Goal: Task Accomplishment & Management: Manage account settings

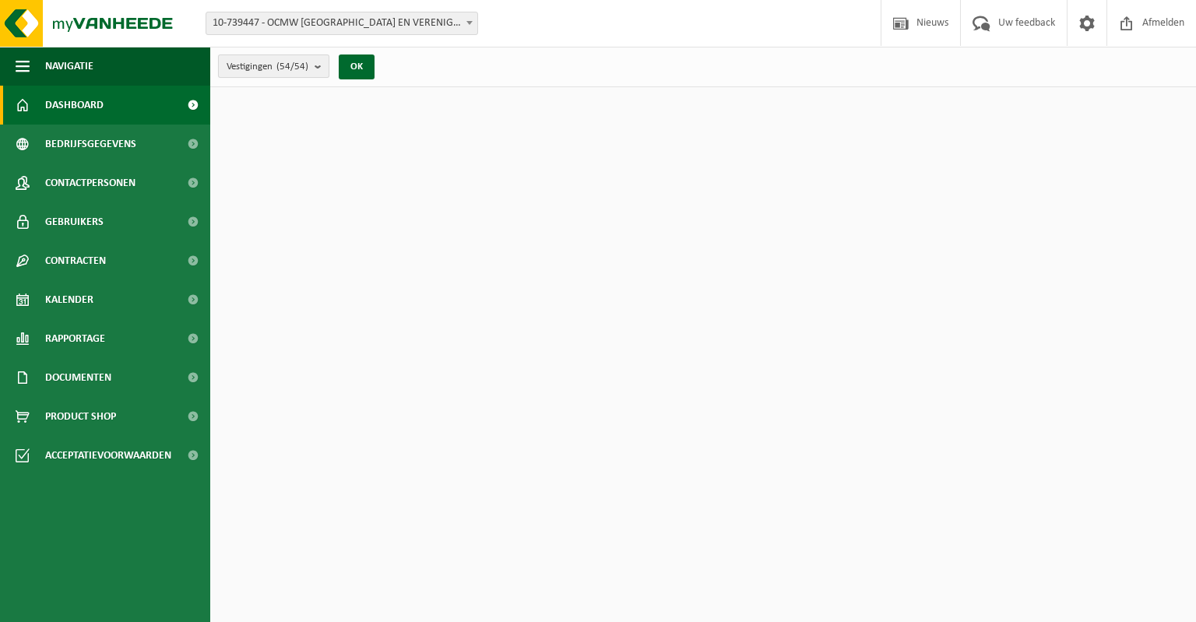
click at [308, 62] on count "(54/54)" at bounding box center [292, 67] width 32 height 10
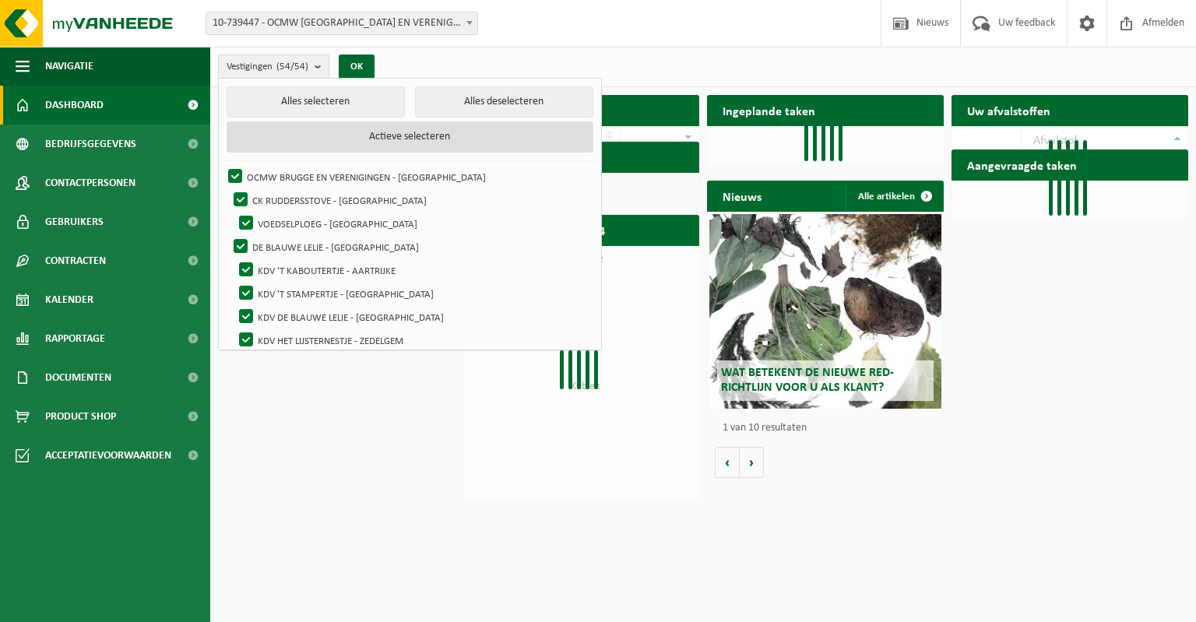
drag, startPoint x: 450, startPoint y: 107, endPoint x: 359, endPoint y: 145, distance: 98.5
click at [450, 108] on button "Alles deselecteren" at bounding box center [504, 101] width 178 height 31
checkbox input "false"
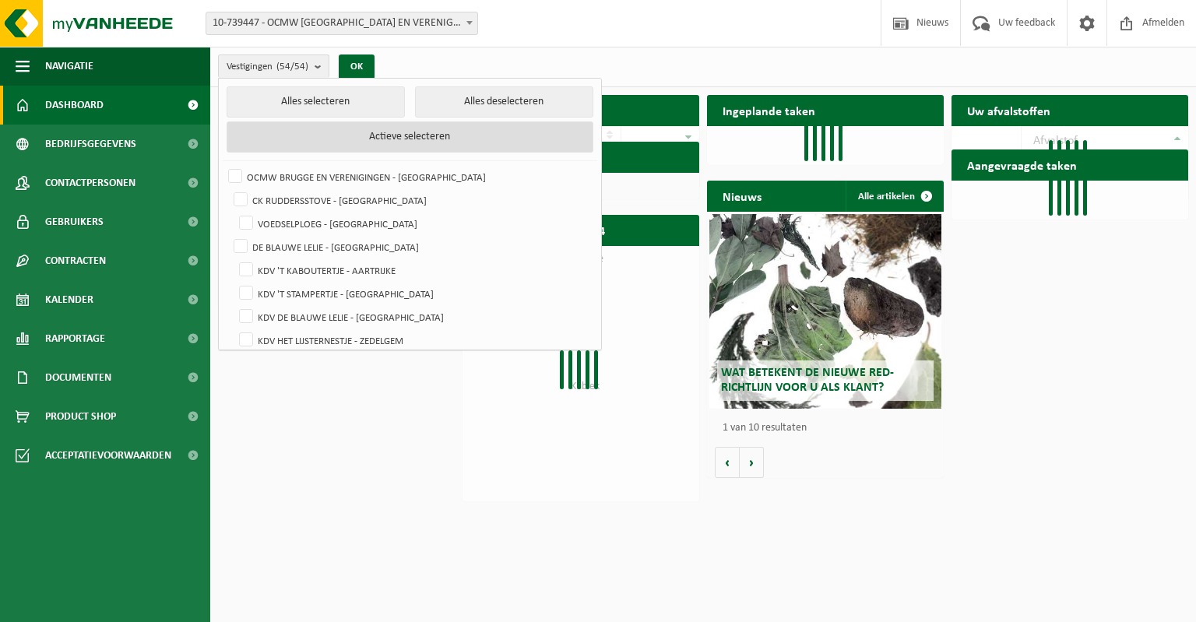
checkbox input "false"
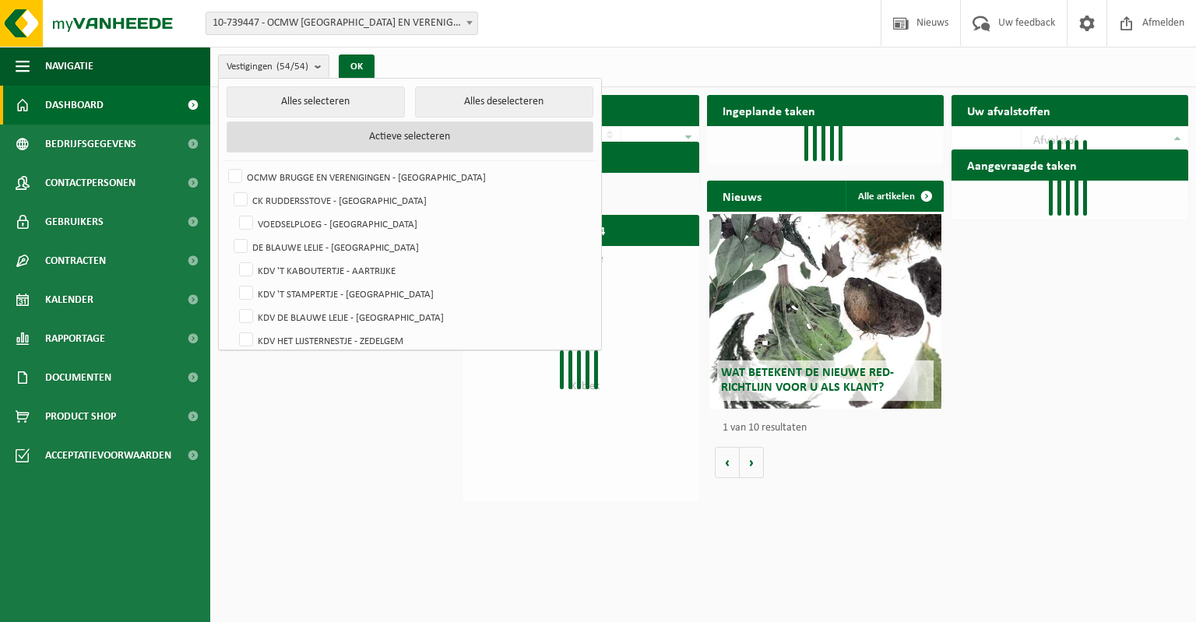
checkbox input "false"
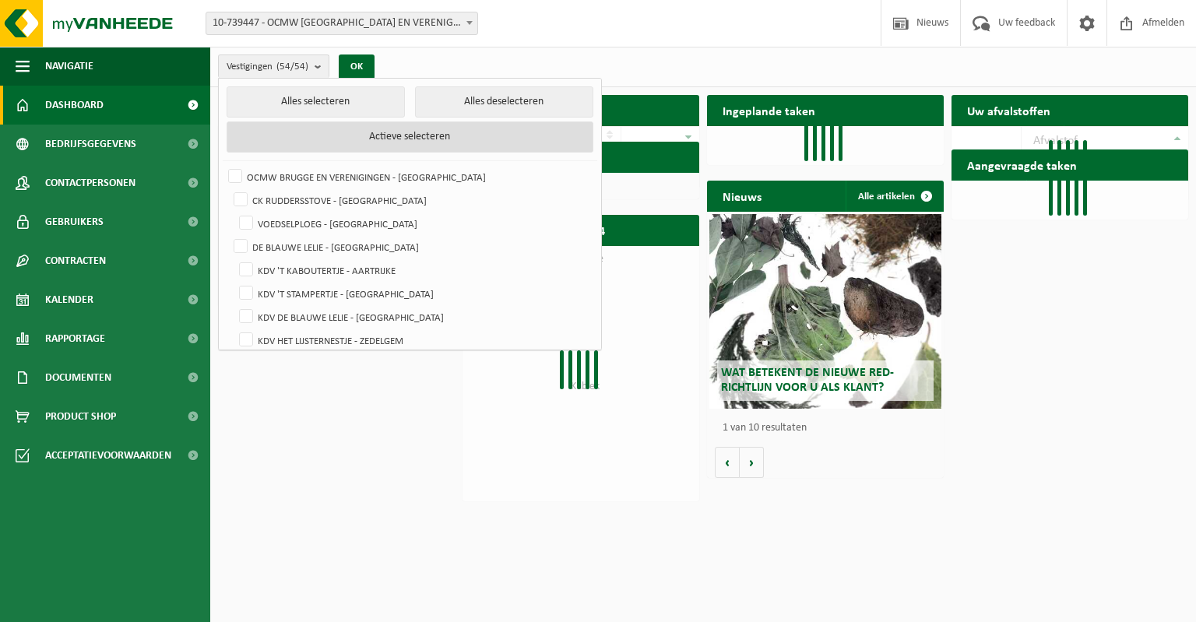
checkbox input "false"
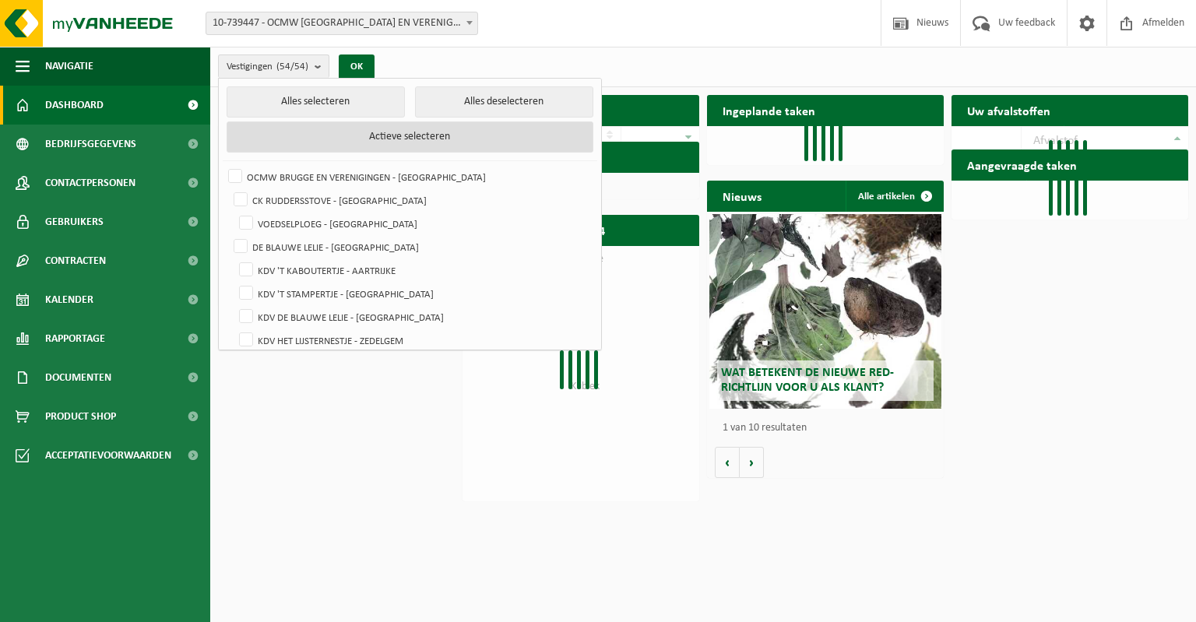
checkbox input "false"
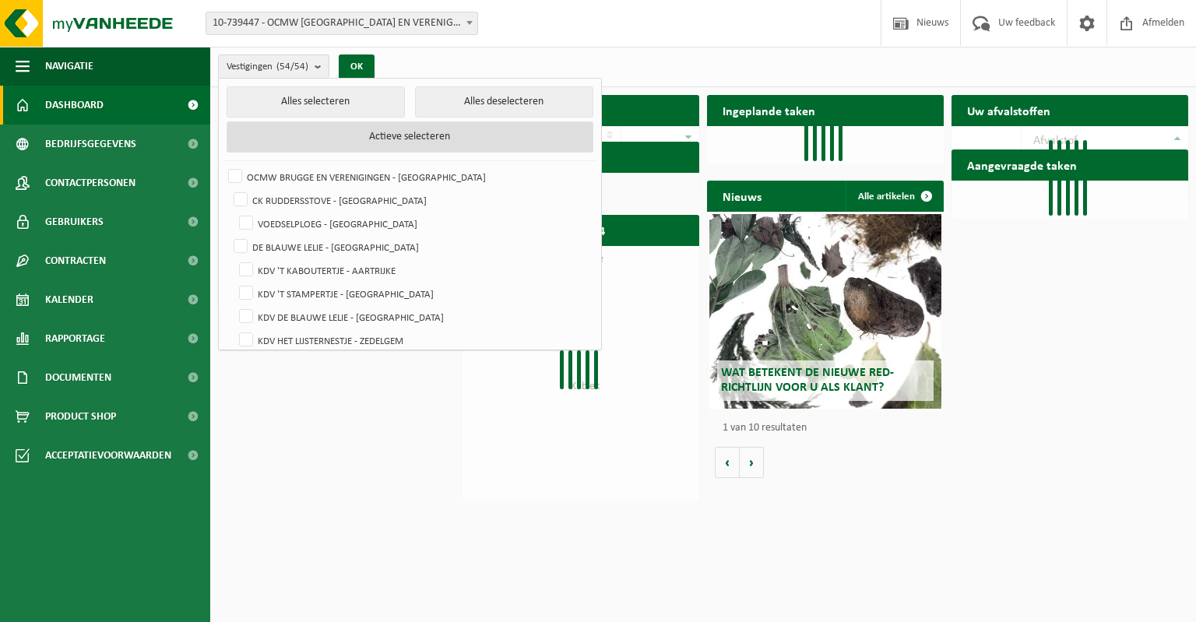
checkbox input "false"
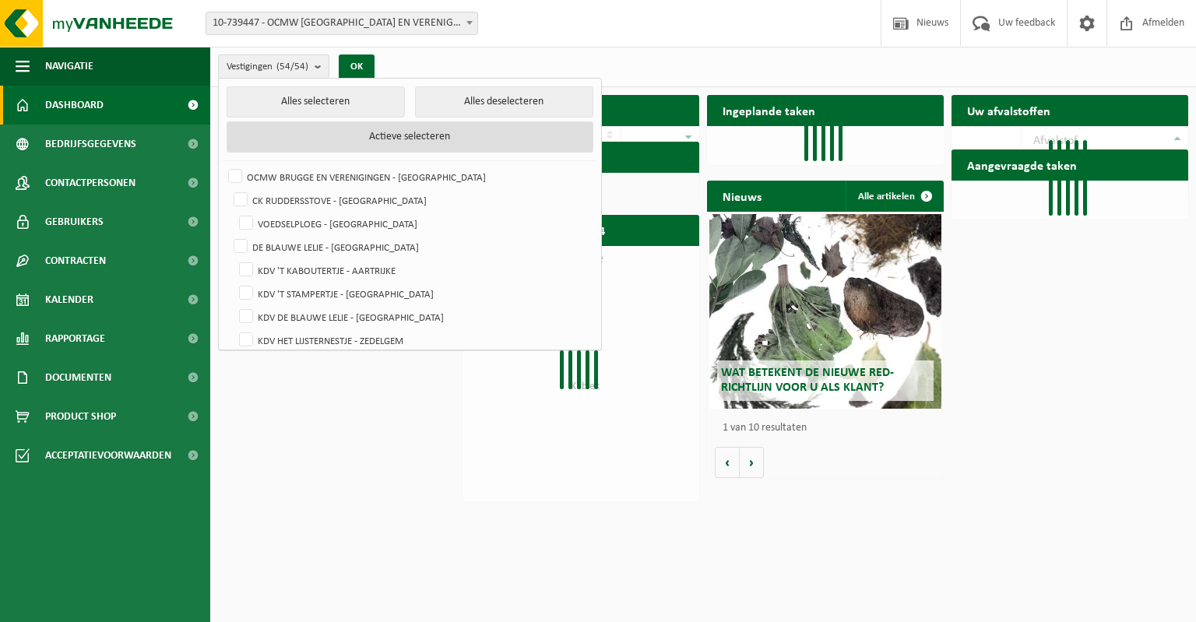
checkbox input "false"
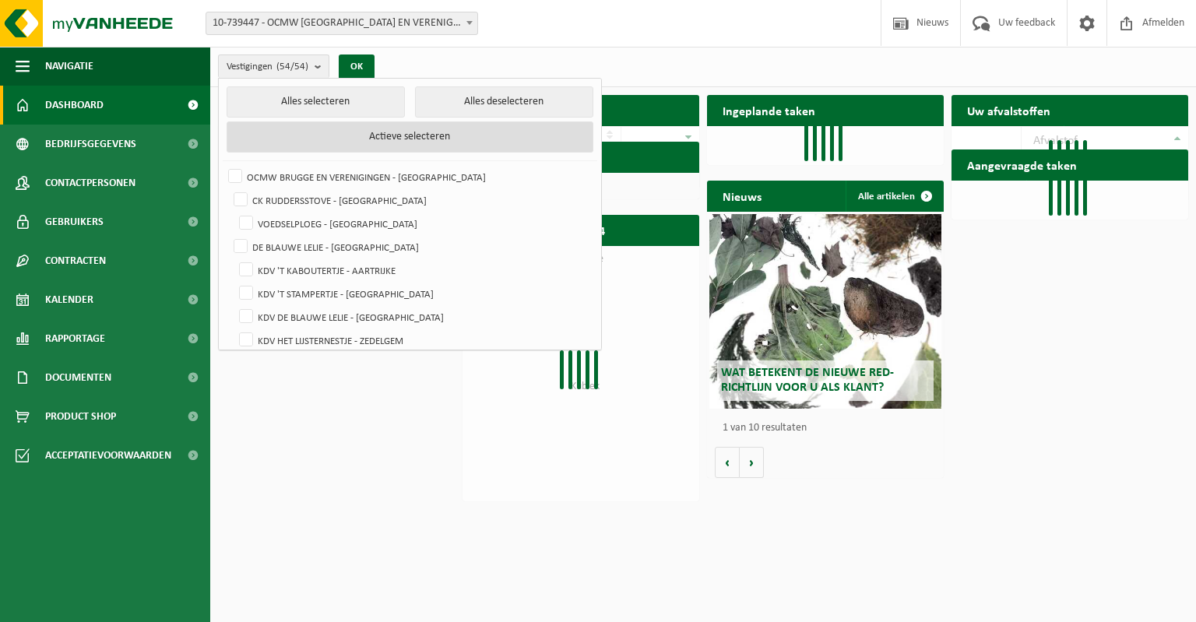
checkbox input "false"
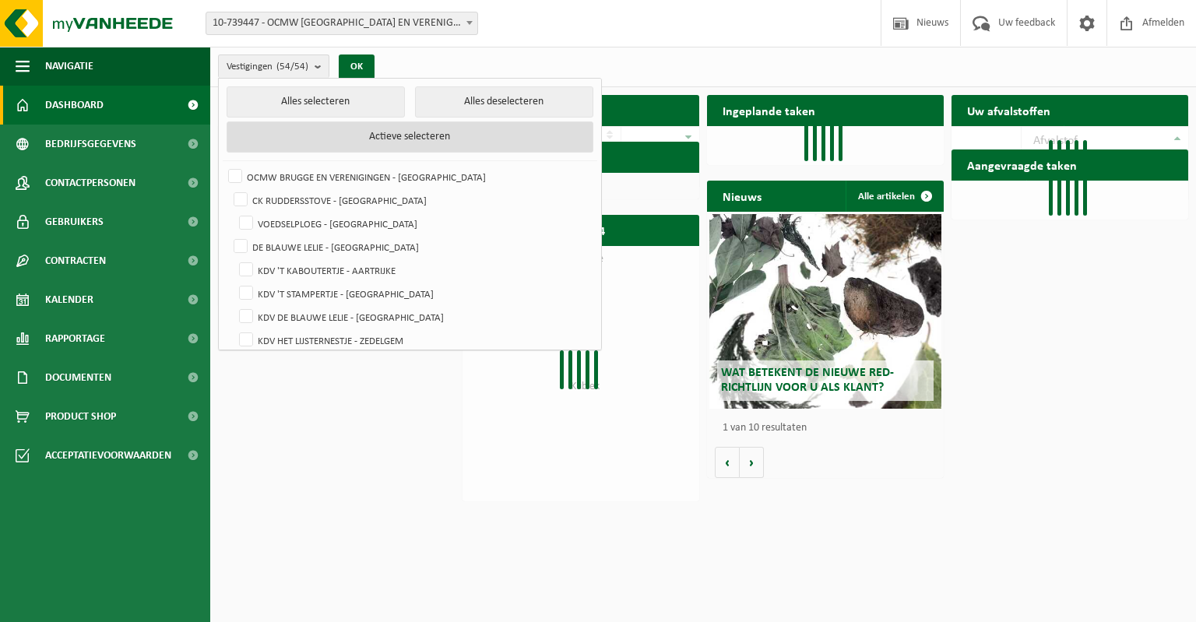
checkbox input "false"
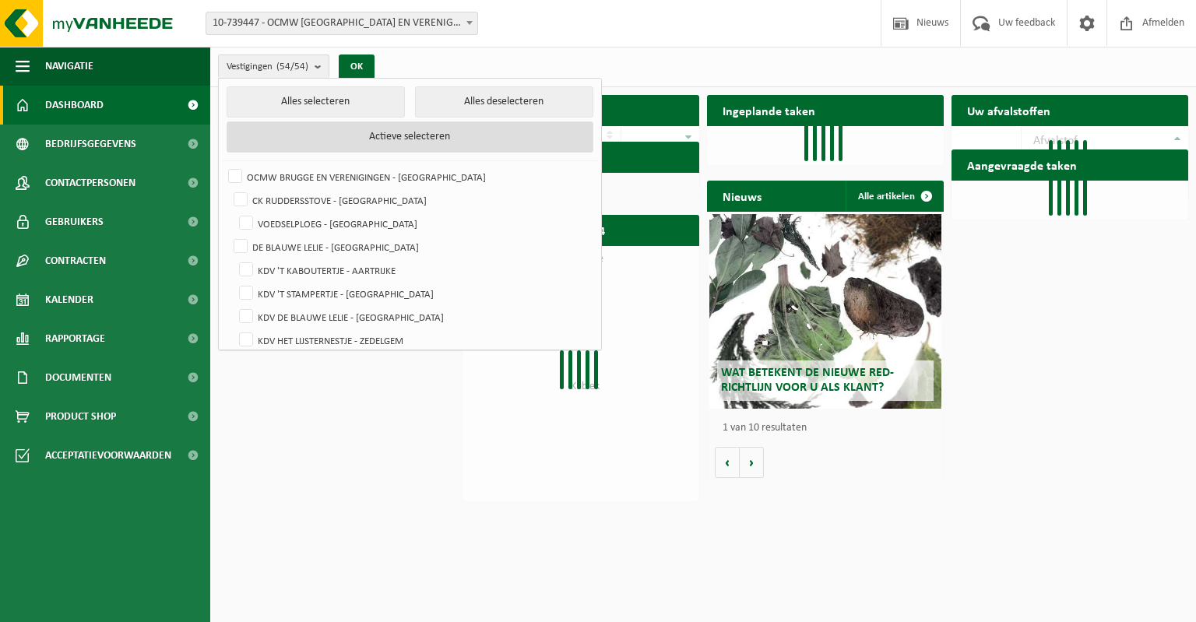
checkbox input "false"
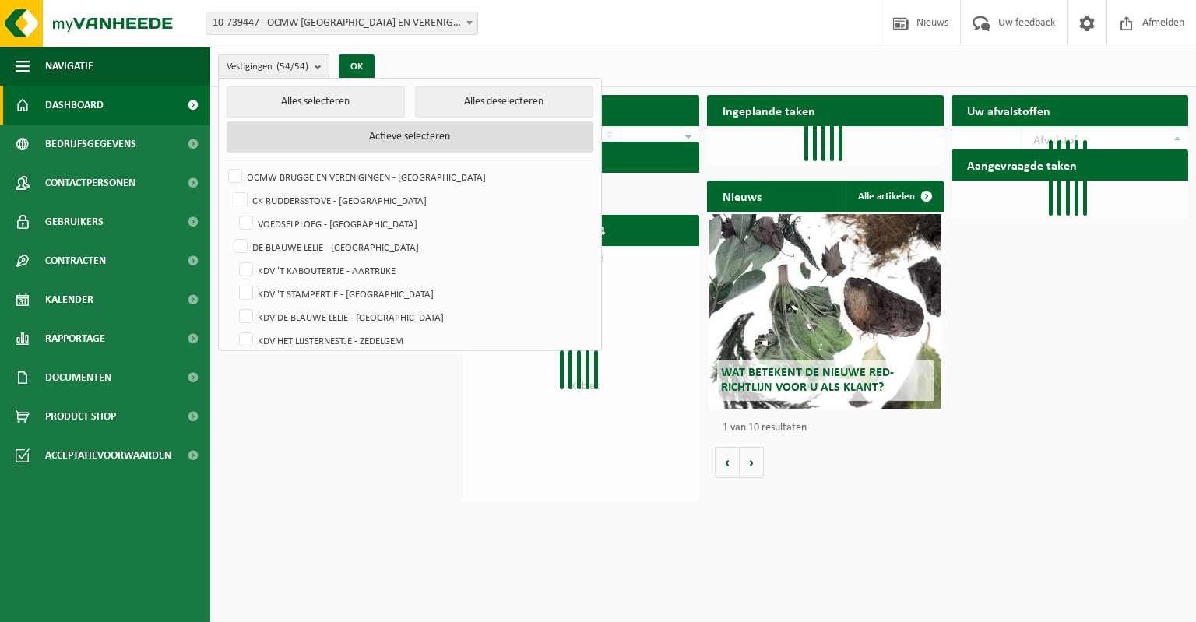
checkbox input "false"
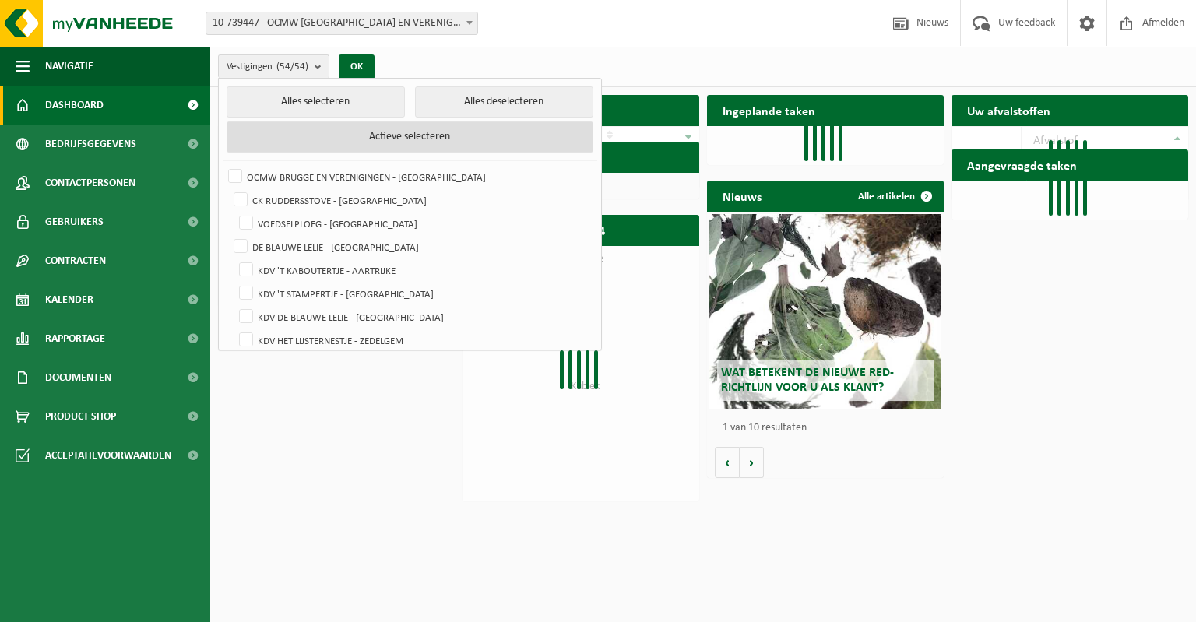
checkbox input "false"
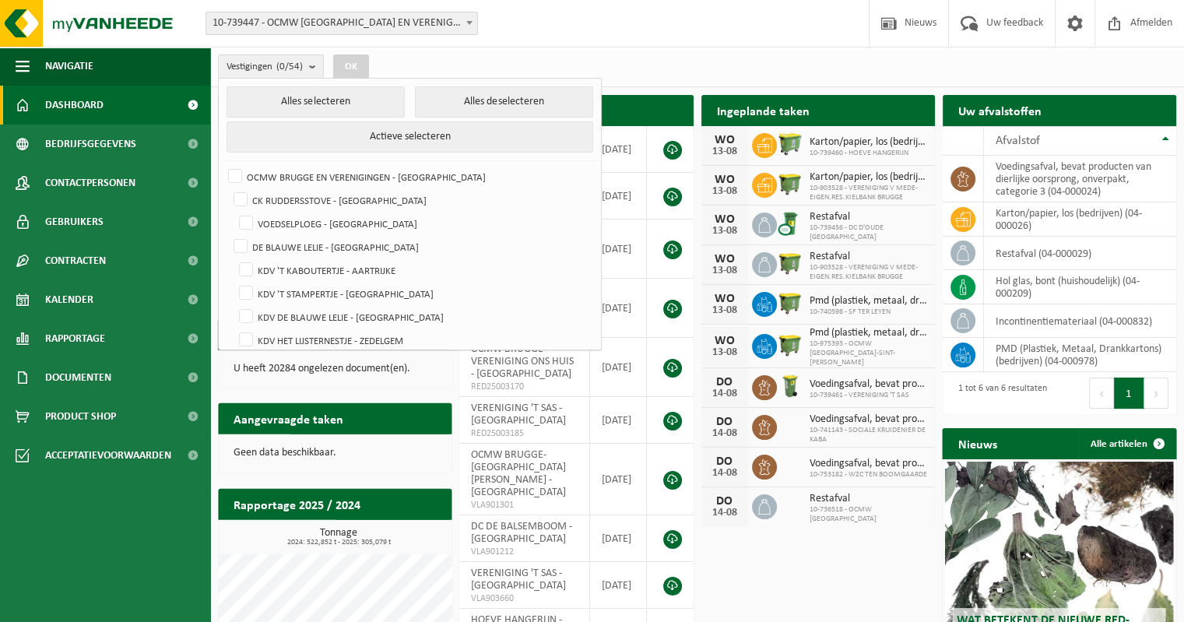
click at [522, 58] on div "Vestigingen (0/54) Alles selecteren Alles deselecteren Actieve selecteren OCMW …" at bounding box center [697, 67] width 974 height 40
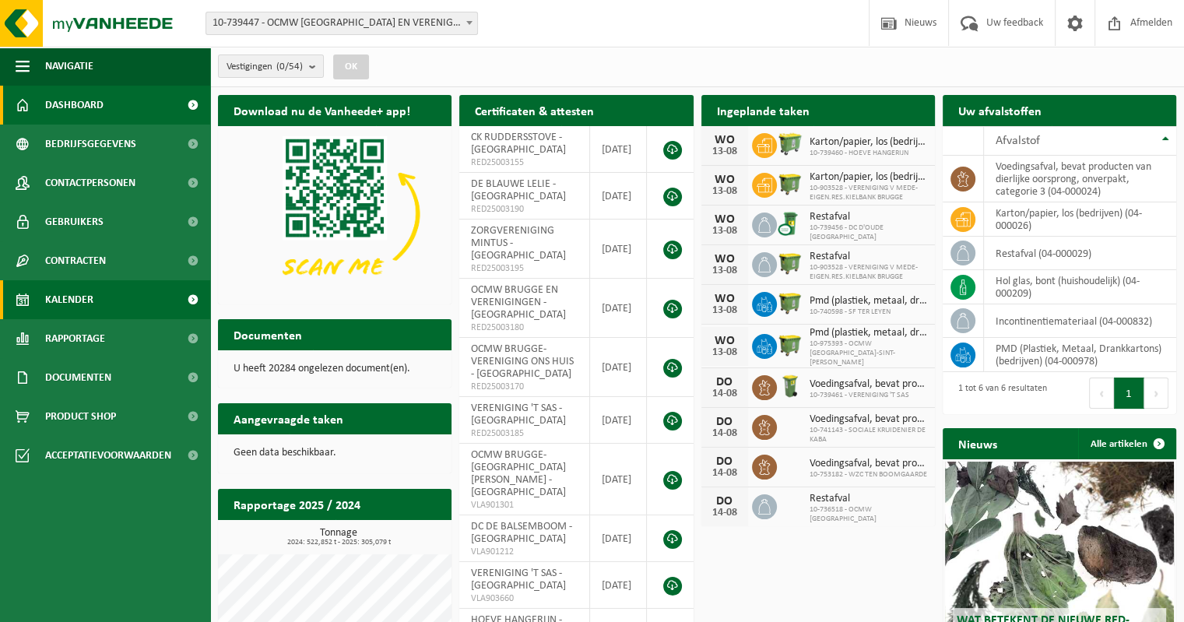
click at [72, 297] on span "Kalender" at bounding box center [69, 299] width 48 height 39
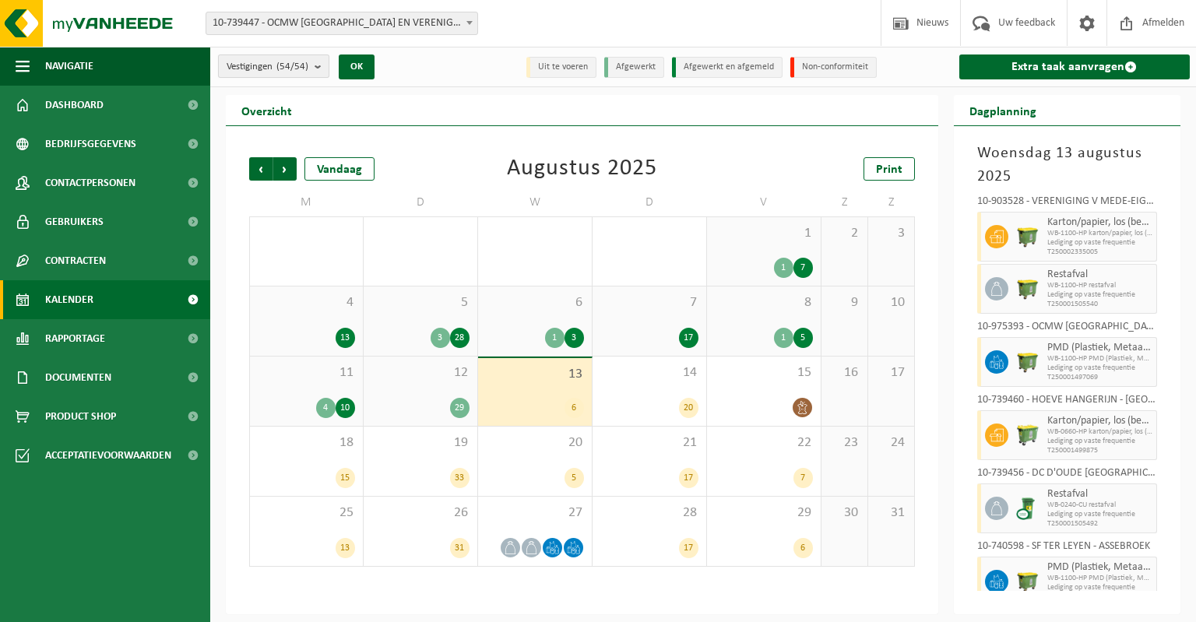
click at [321, 69] on b "submit" at bounding box center [322, 66] width 14 height 22
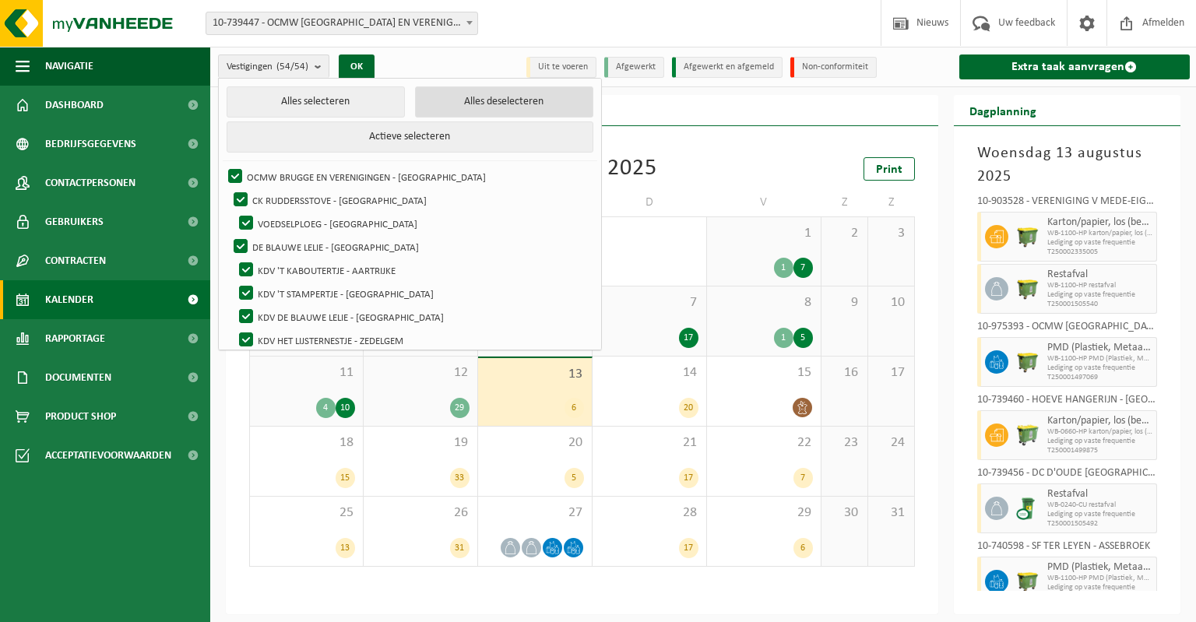
click at [417, 111] on button "Alles deselecteren" at bounding box center [504, 101] width 178 height 31
checkbox input "false"
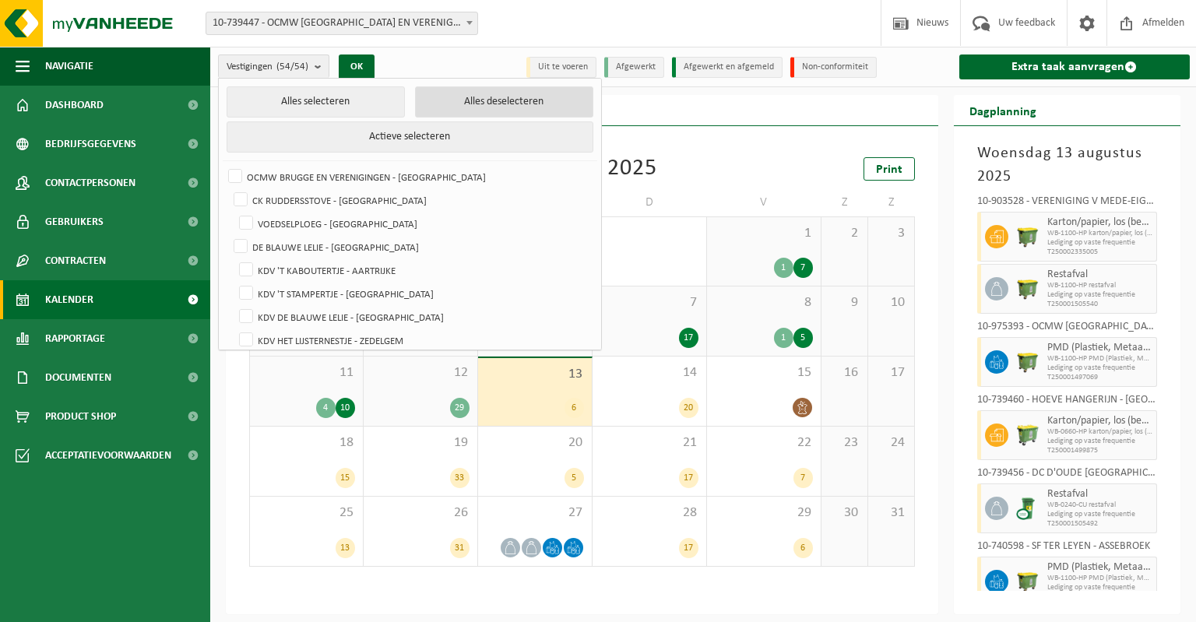
checkbox input "false"
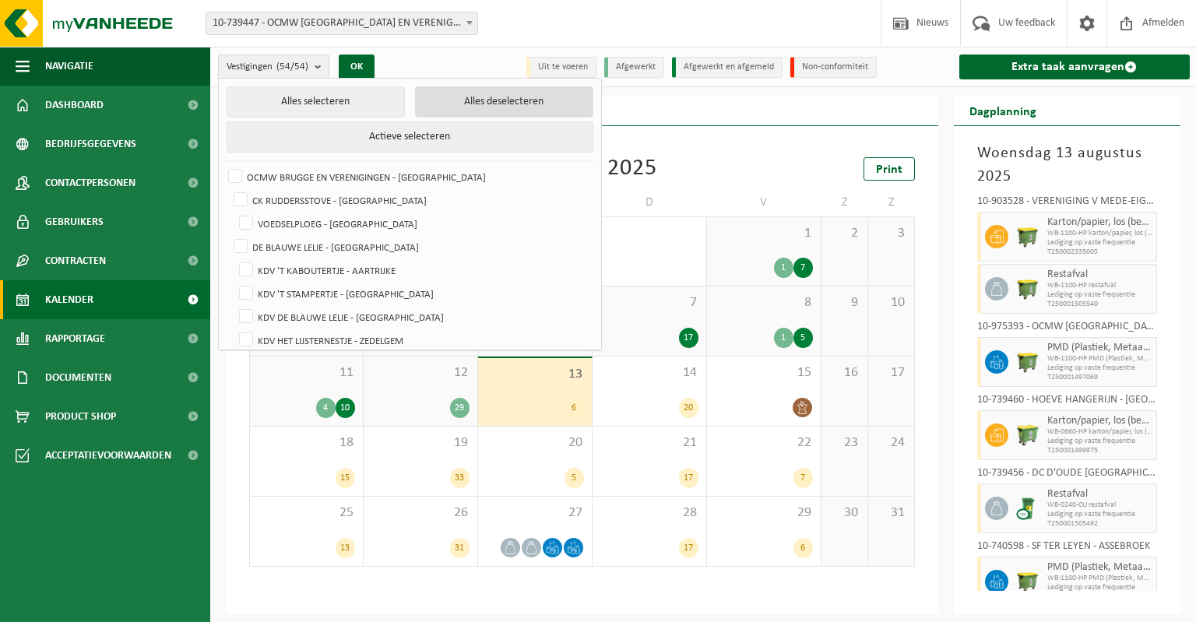
checkbox input "false"
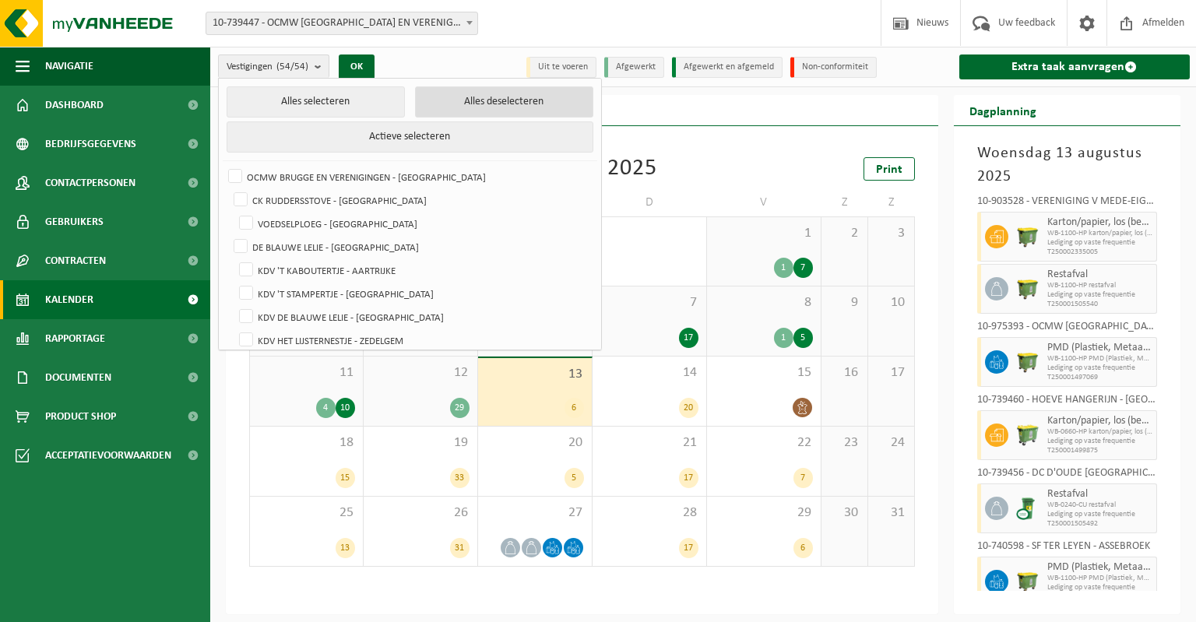
checkbox input "false"
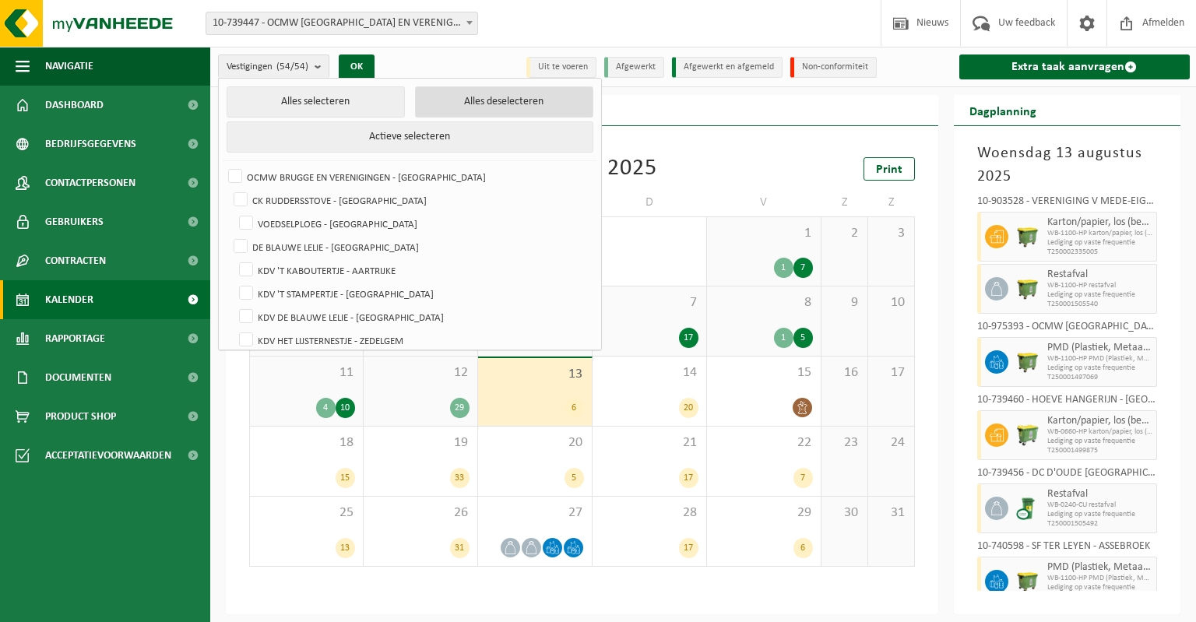
checkbox input "false"
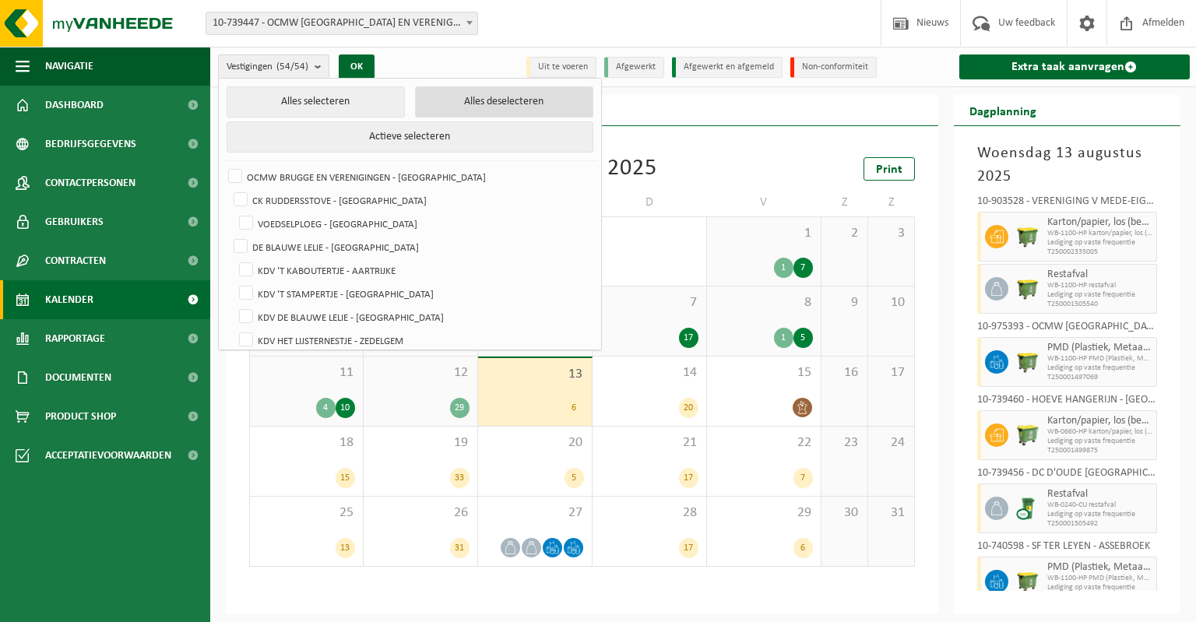
checkbox input "false"
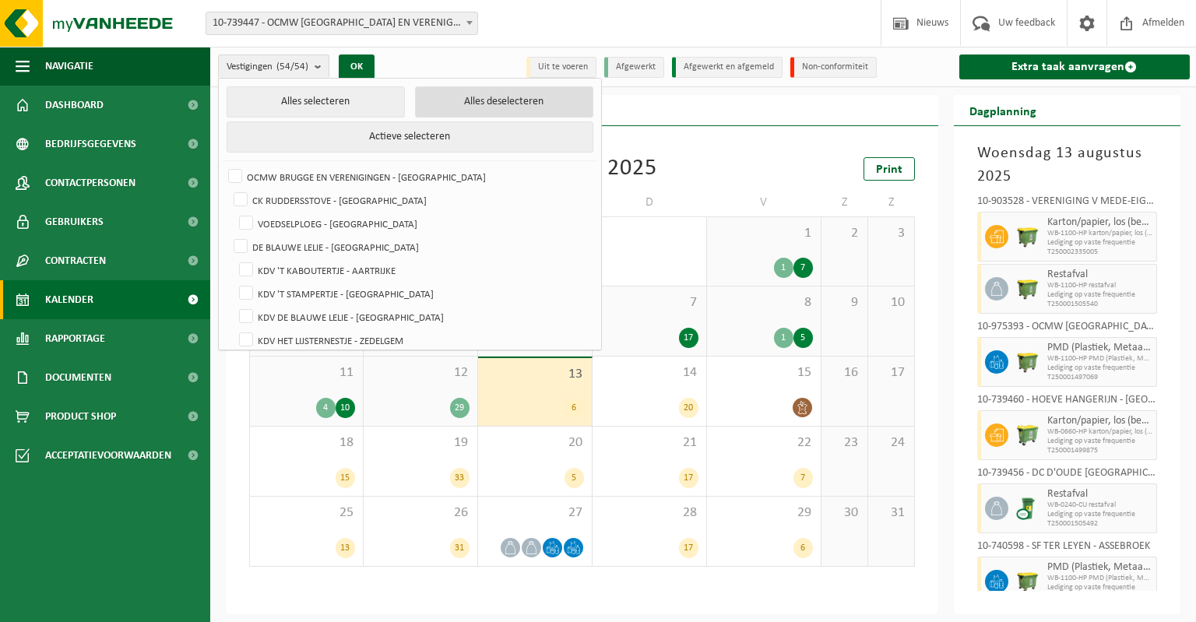
checkbox input "false"
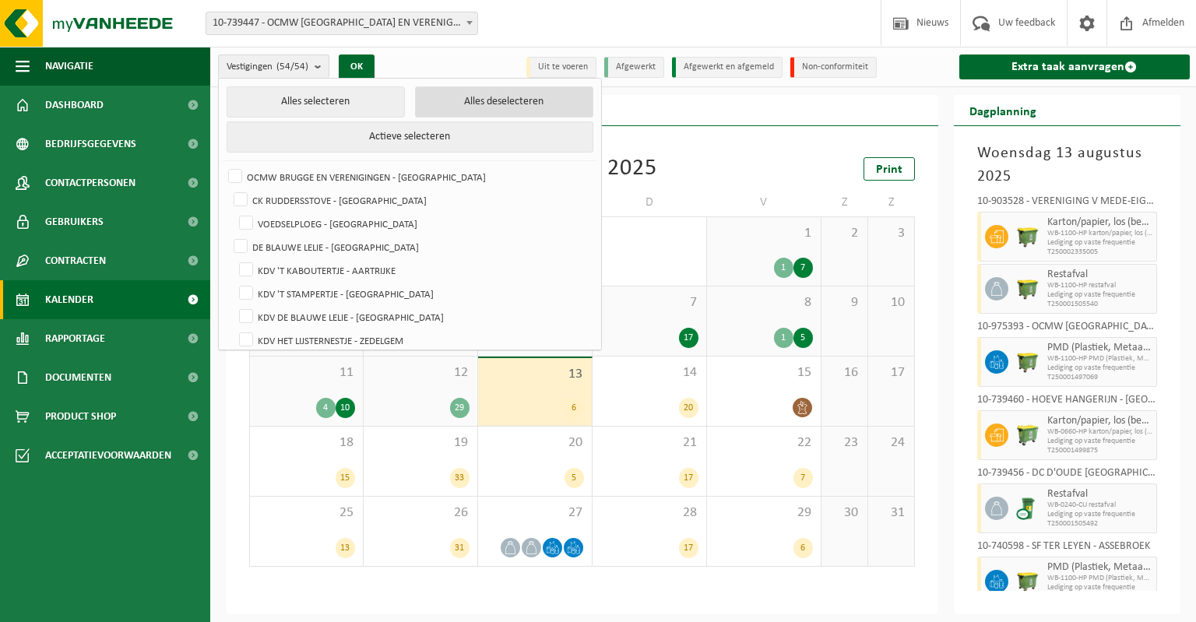
checkbox input "false"
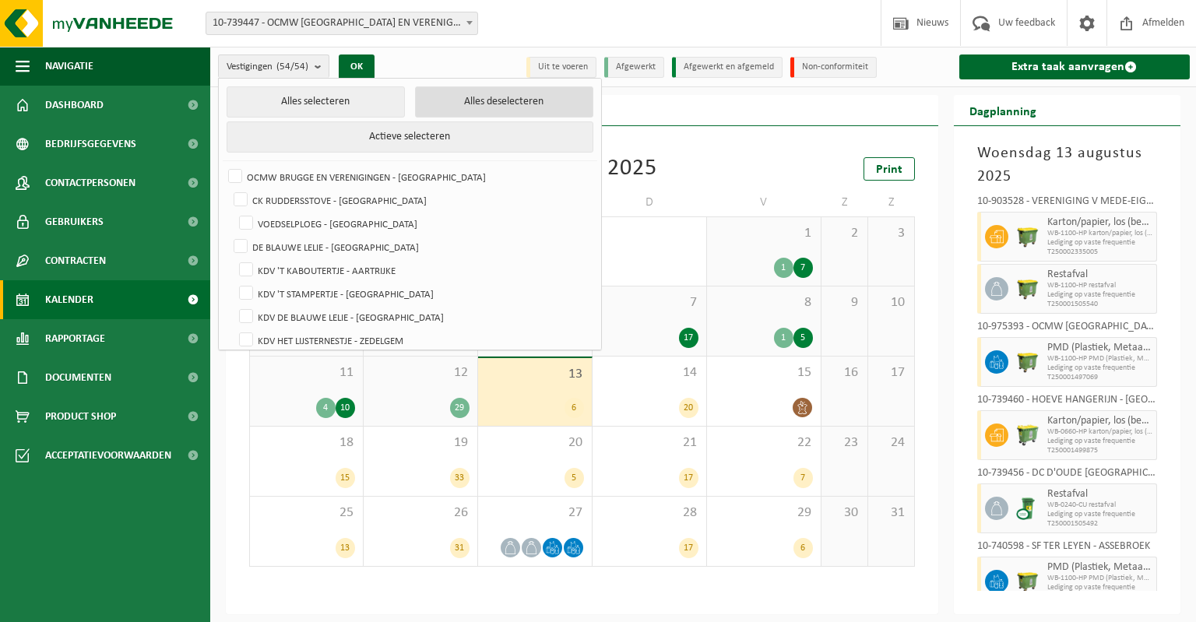
checkbox input "false"
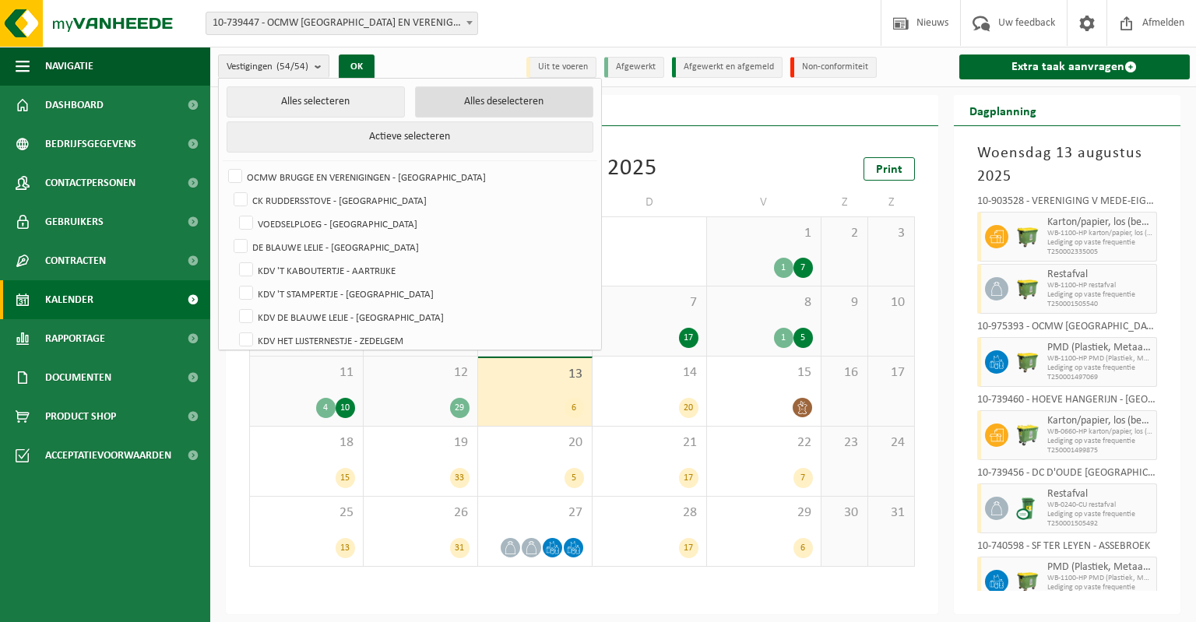
checkbox input "false"
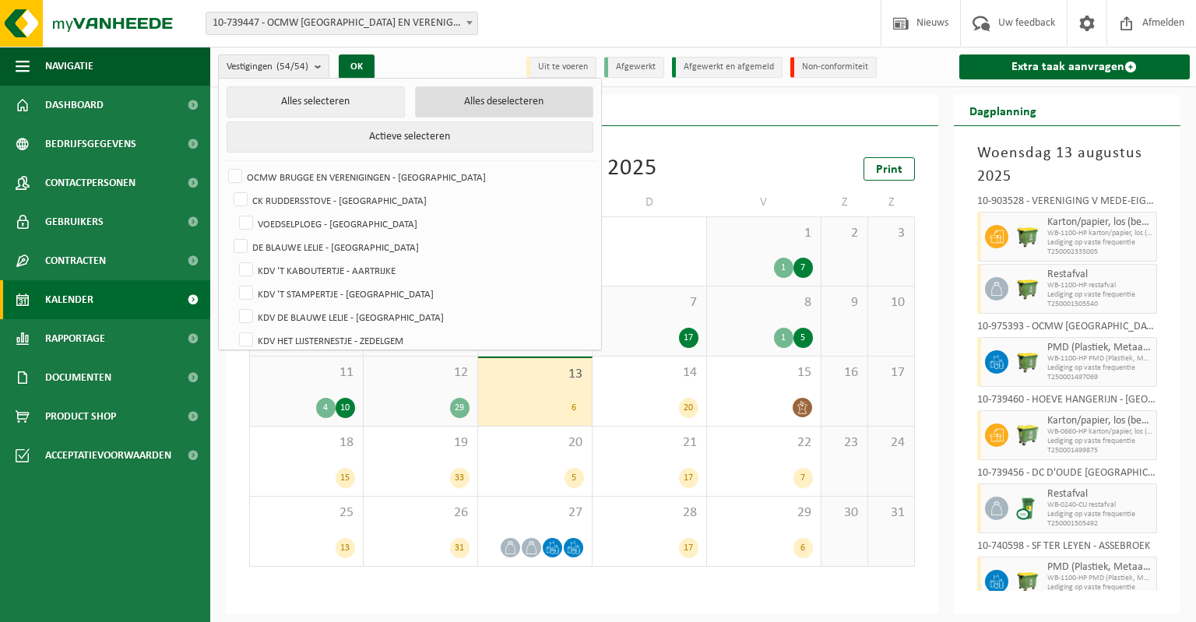
checkbox input "false"
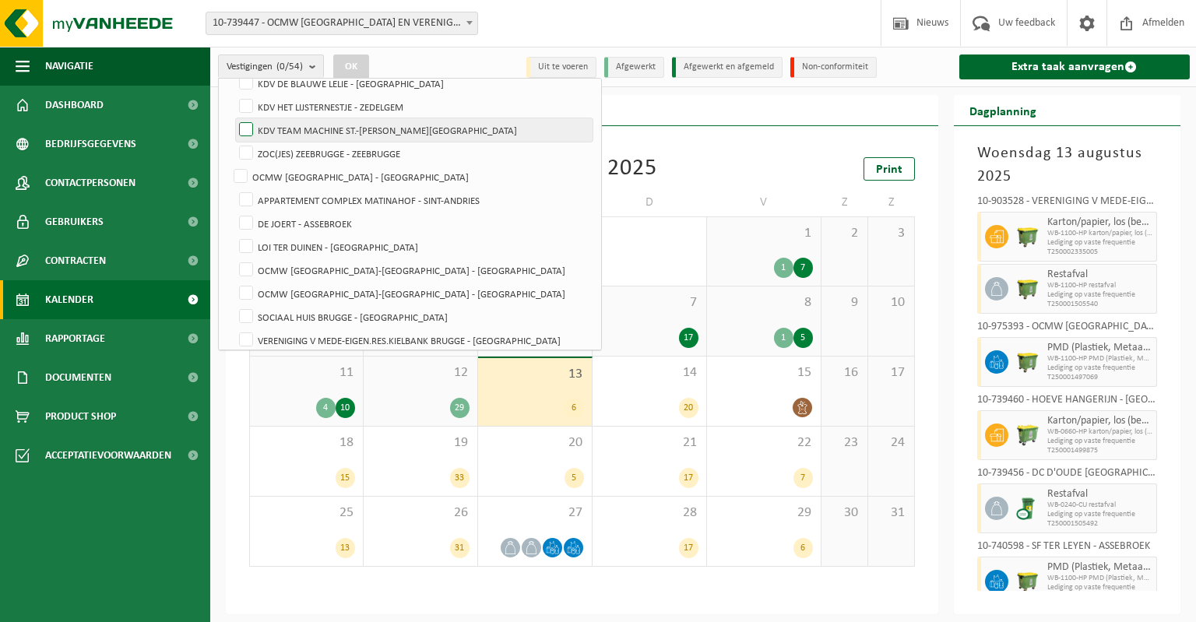
scroll to position [311, 0]
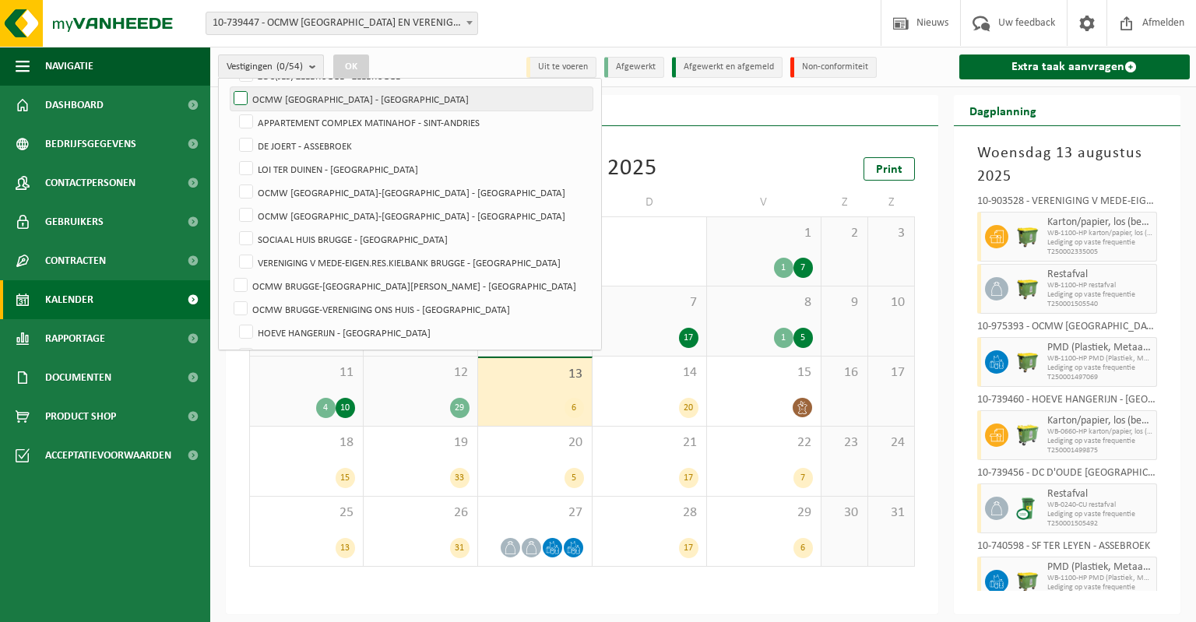
click at [243, 97] on label "OCMW [GEOGRAPHIC_DATA] - [GEOGRAPHIC_DATA]" at bounding box center [411, 98] width 362 height 23
click at [228, 87] on input "OCMW [GEOGRAPHIC_DATA] - [GEOGRAPHIC_DATA]" at bounding box center [227, 86] width 1 height 1
checkbox input "true"
click at [343, 67] on button "OK" at bounding box center [351, 66] width 36 height 25
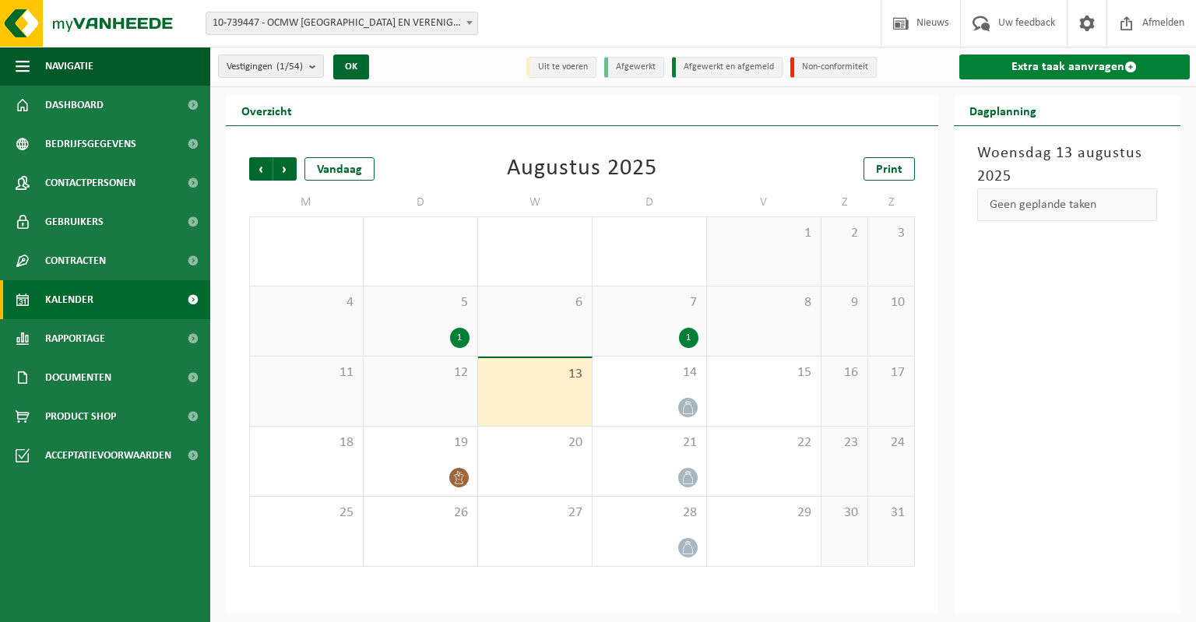
click at [1072, 69] on link "Extra taak aanvragen" at bounding box center [1074, 66] width 231 height 25
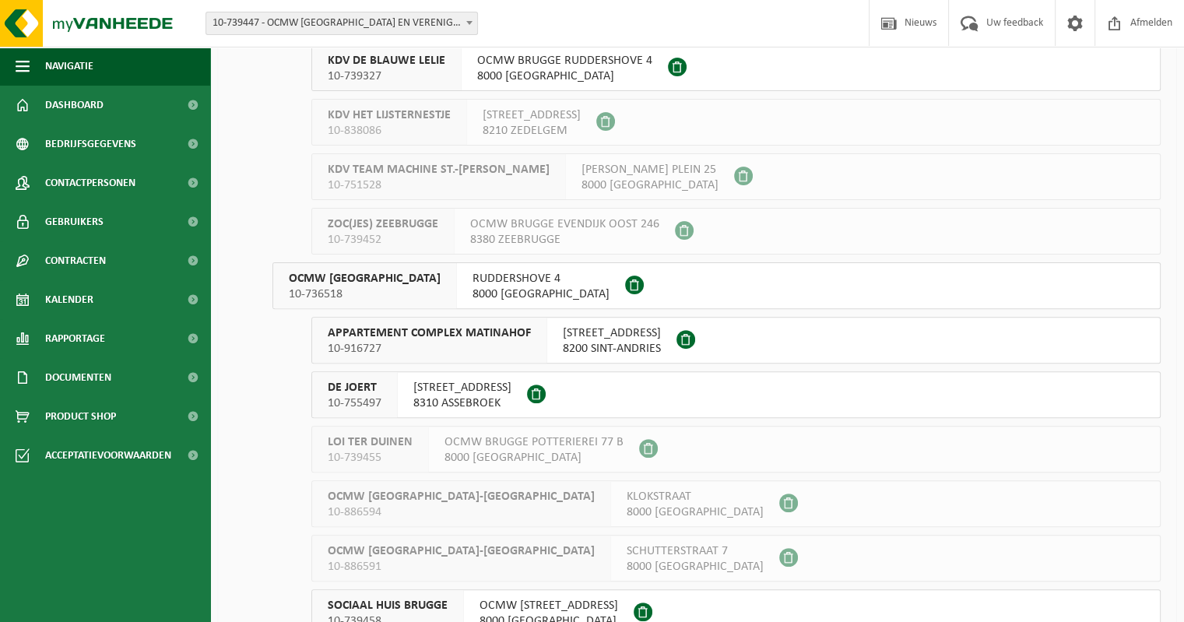
scroll to position [545, 0]
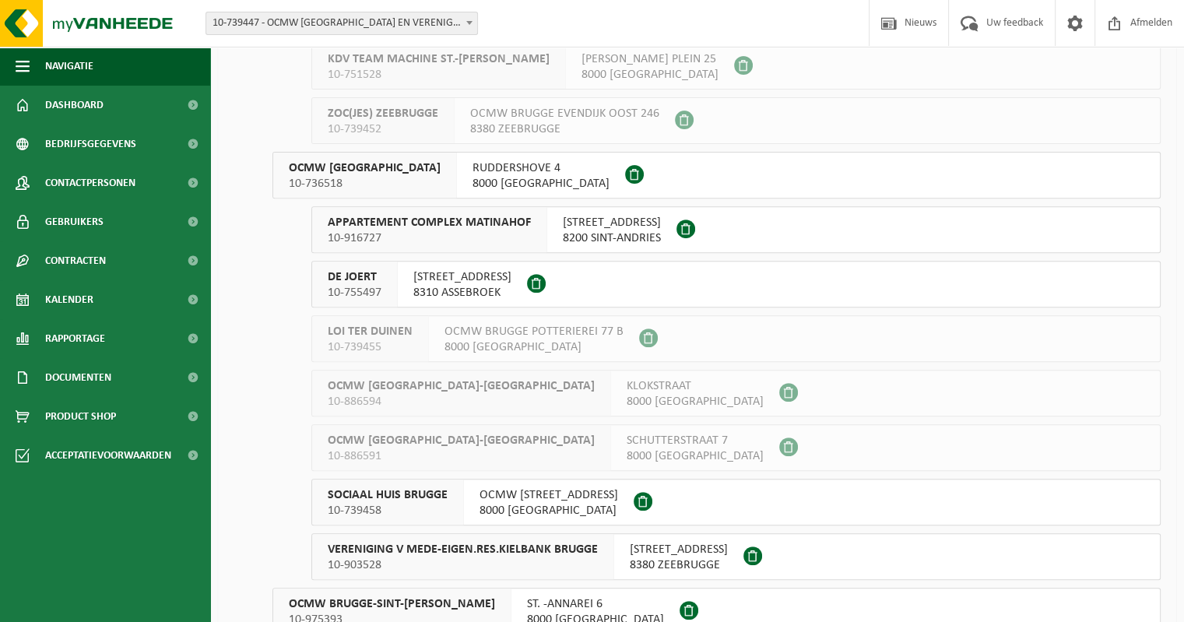
click at [369, 168] on span "OCMW BRUGGE" at bounding box center [365, 168] width 152 height 16
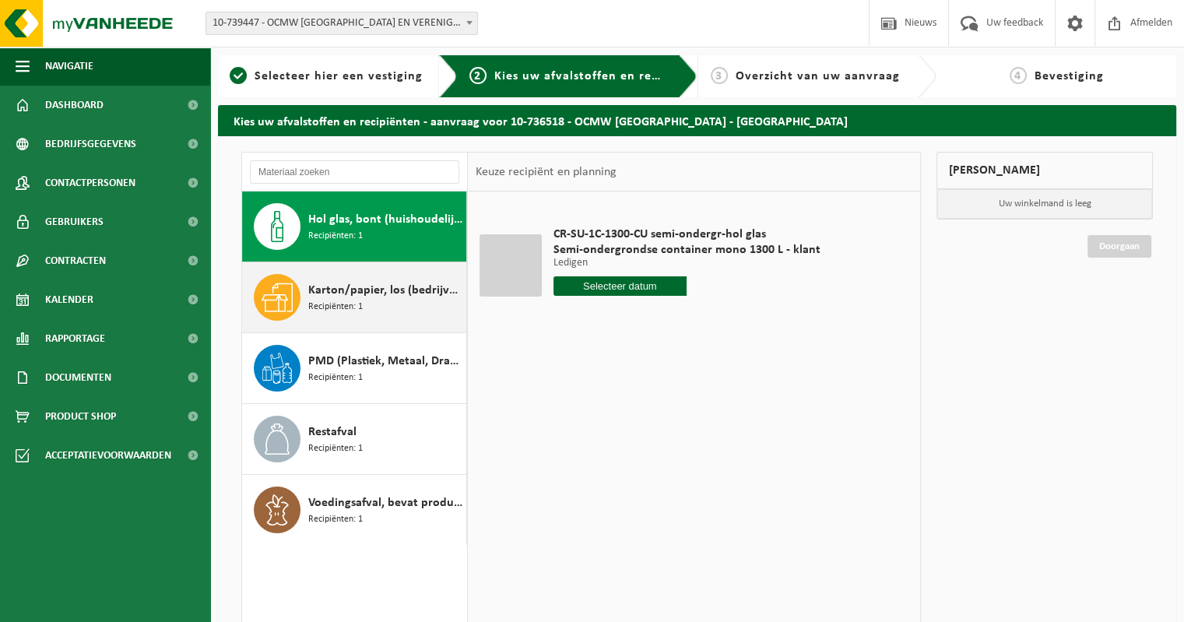
click at [346, 300] on span "Recipiënten: 1" at bounding box center [335, 307] width 54 height 15
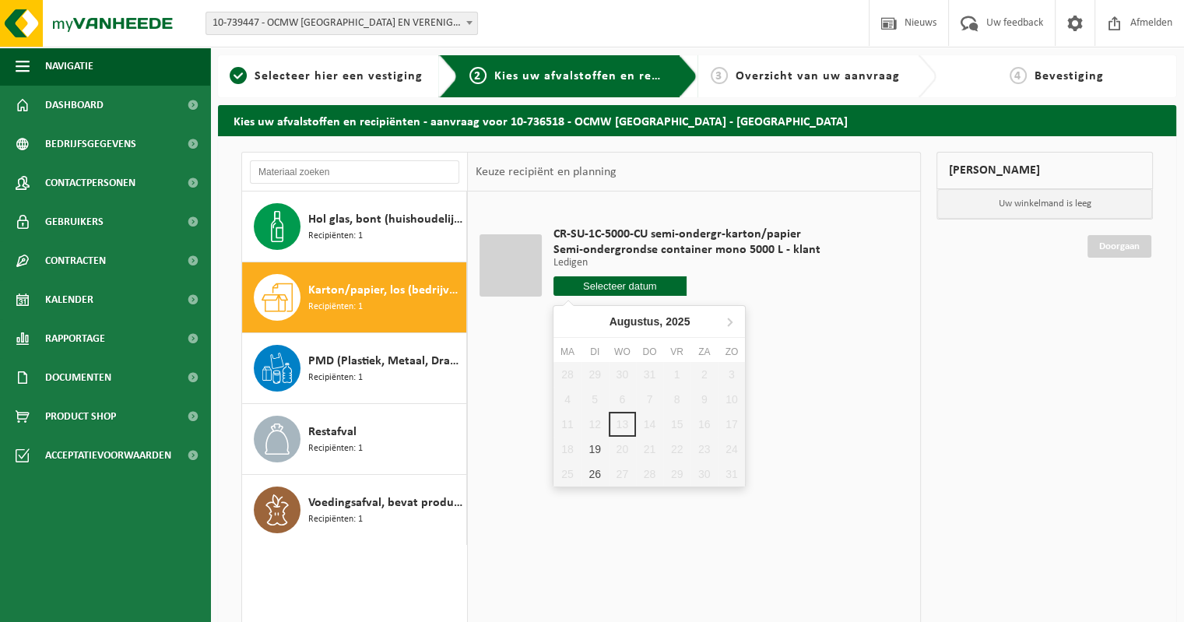
click at [604, 287] on input "text" at bounding box center [621, 285] width 134 height 19
click at [679, 420] on div "28 29 30 31 1 2 3 4 5 6 7 8 9 10 11 12 13 14 15 16 17 18 19 20 21 22 23 24 25 2…" at bounding box center [650, 424] width 192 height 125
click at [677, 424] on div "28 29 30 31 1 2 3 4 5 6 7 8 9 10 11 12 13 14 15 16 17 18 19 20 21 22 23 24 25 2…" at bounding box center [650, 424] width 192 height 125
click at [807, 311] on div "CR-SU-1C-5000-CU semi-ondergr-karton/papier Semi-ondergrondse container mono 50…" at bounding box center [687, 265] width 283 height 108
click at [624, 286] on input "text" at bounding box center [621, 285] width 134 height 19
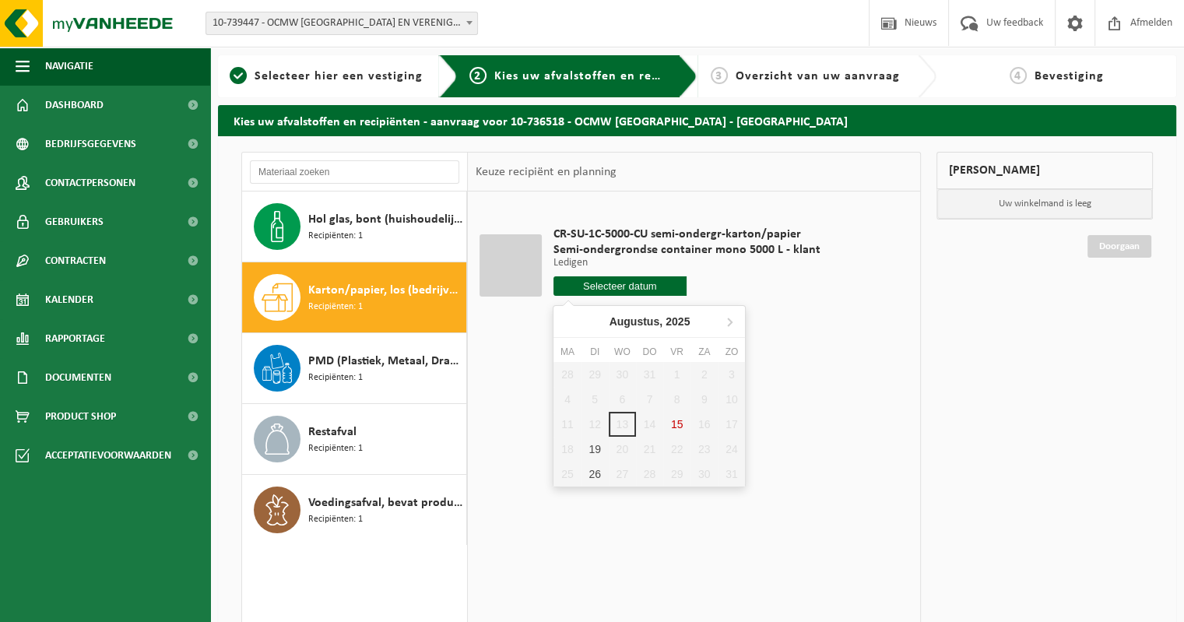
click at [678, 424] on div "28 29 30 31 1 2 3 4 5 6 7 8 9 10 11 12 13 14 15 16 17 18 19 20 21 22 23 24 25 2…" at bounding box center [650, 424] width 192 height 125
click at [589, 449] on div "19" at bounding box center [595, 449] width 27 height 25
type input "Van 2025-08-19"
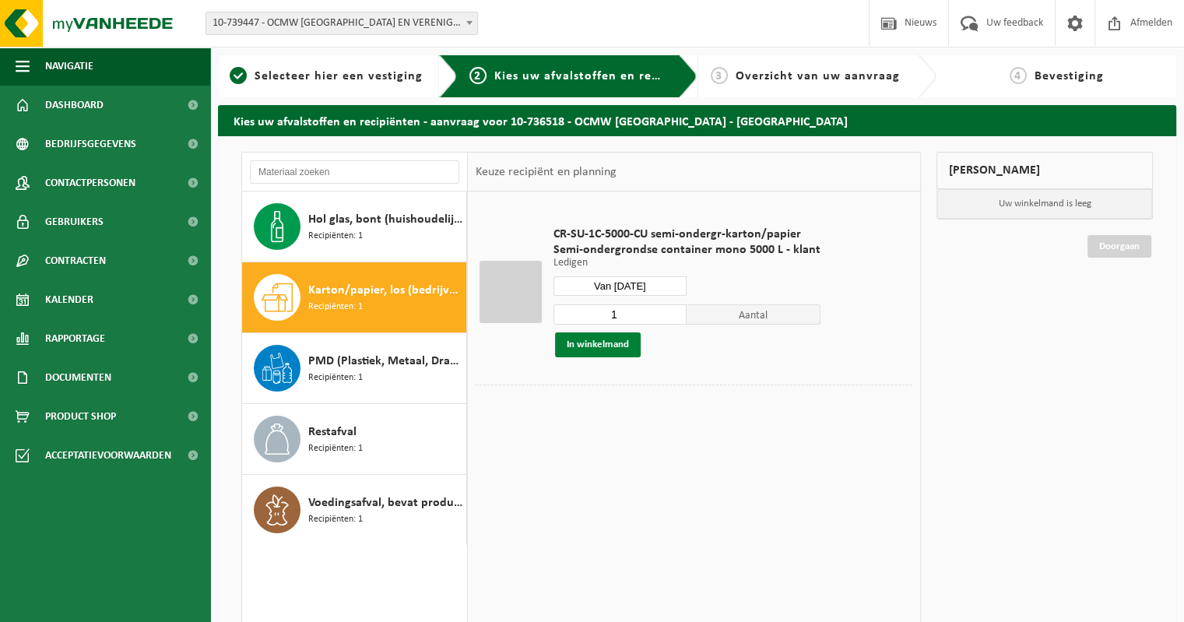
click at [580, 345] on button "In winkelmand" at bounding box center [598, 344] width 86 height 25
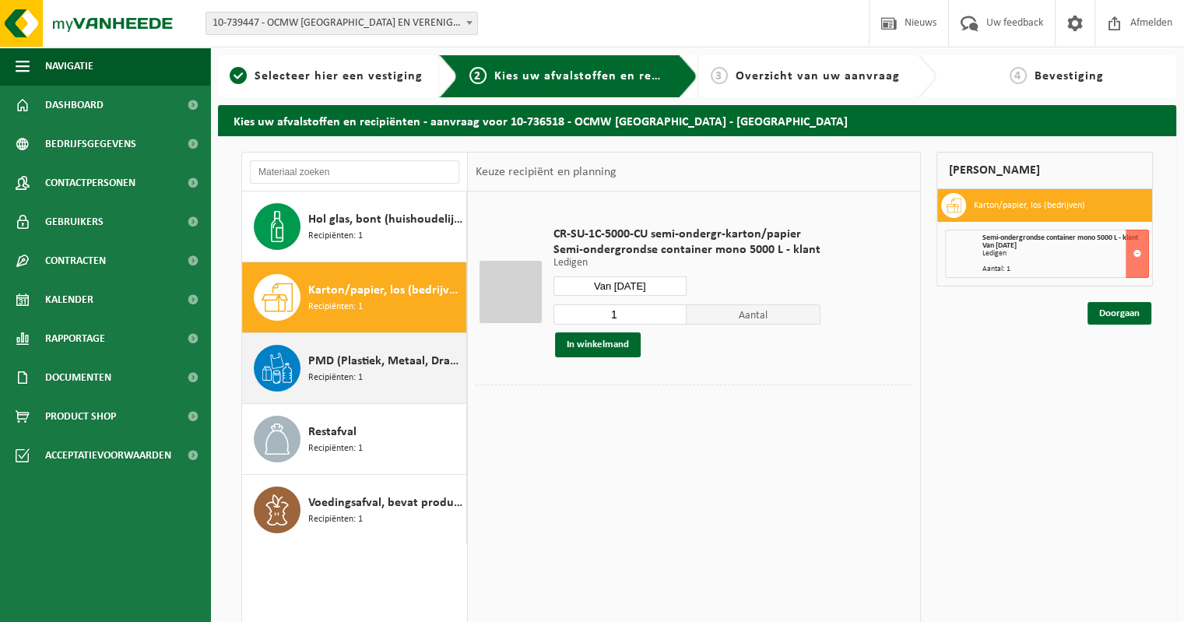
click at [341, 371] on span "Recipiënten: 1" at bounding box center [335, 378] width 54 height 15
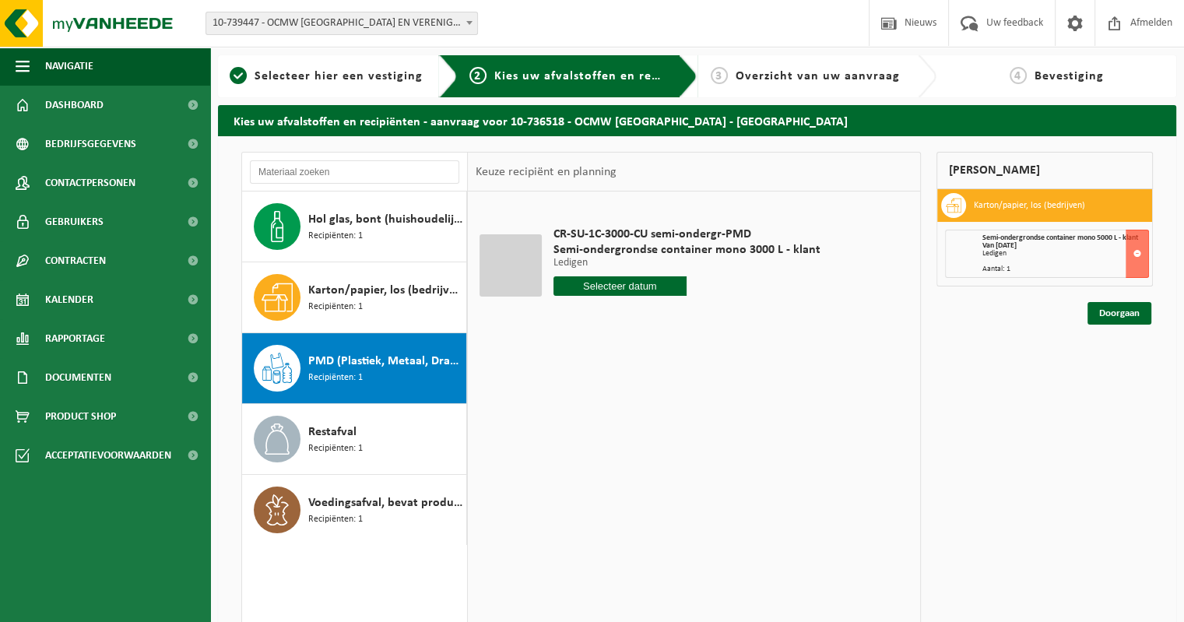
click at [615, 285] on input "text" at bounding box center [621, 285] width 134 height 19
click at [679, 425] on div "28 29 30 31 1 2 3 4 5 6 7 8 9 10 11 12 13 14 15 16 17 18 19 20 21 22 23 24 25 2…" at bounding box center [650, 424] width 192 height 125
click at [591, 448] on div "19" at bounding box center [595, 449] width 27 height 25
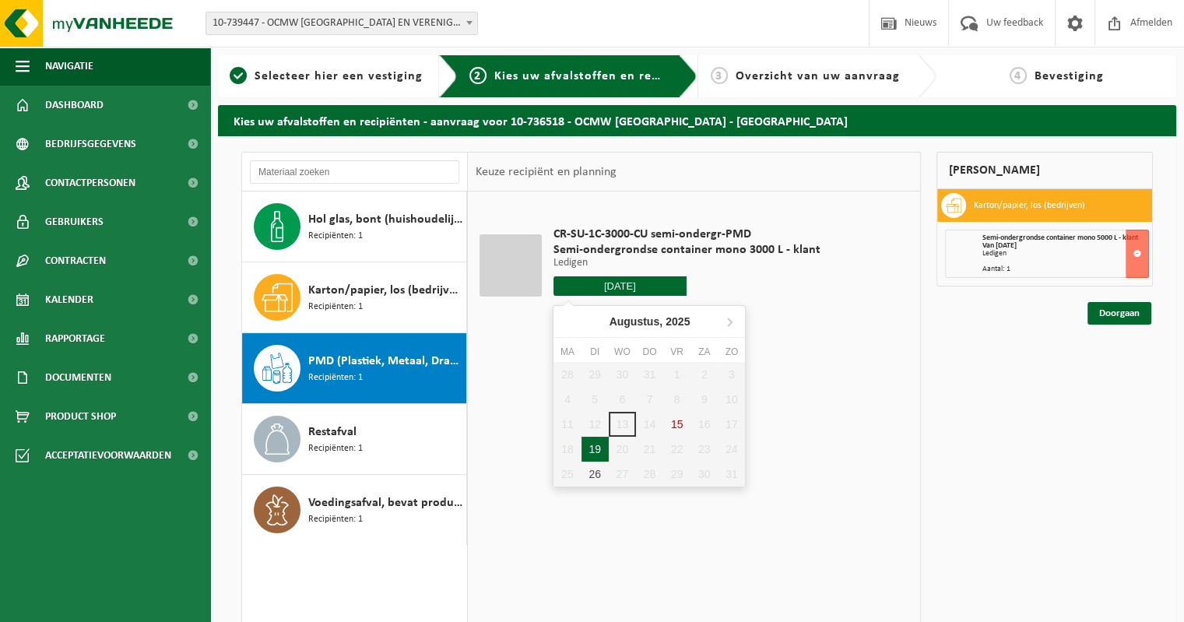
type input "Van 2025-08-19"
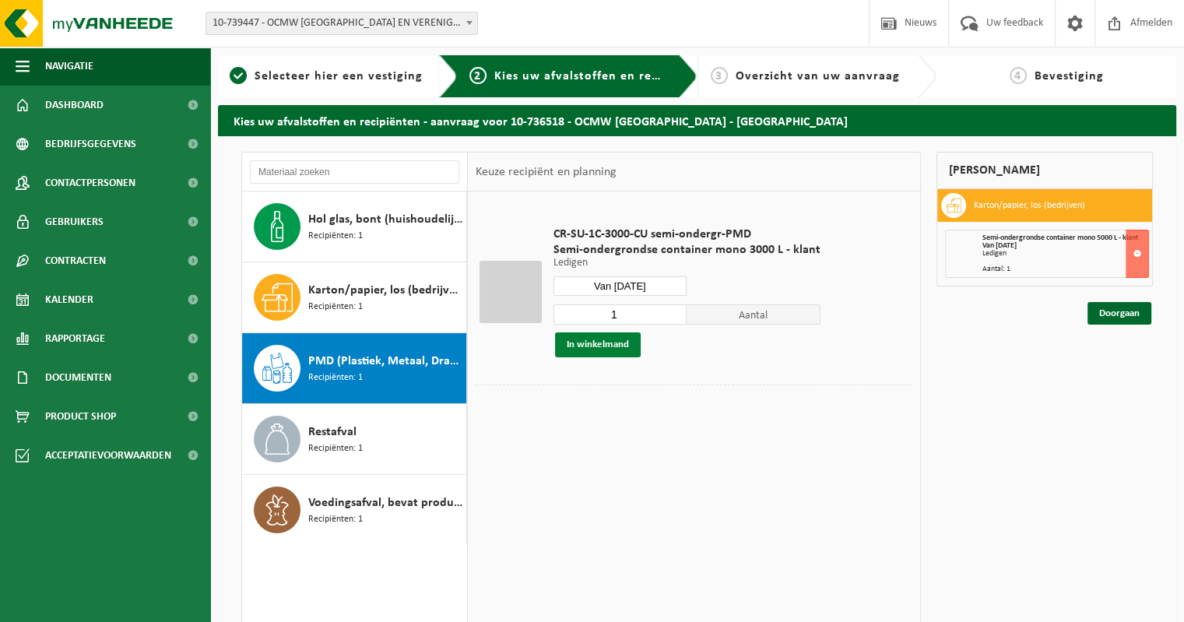
click at [589, 346] on button "In winkelmand" at bounding box center [598, 344] width 86 height 25
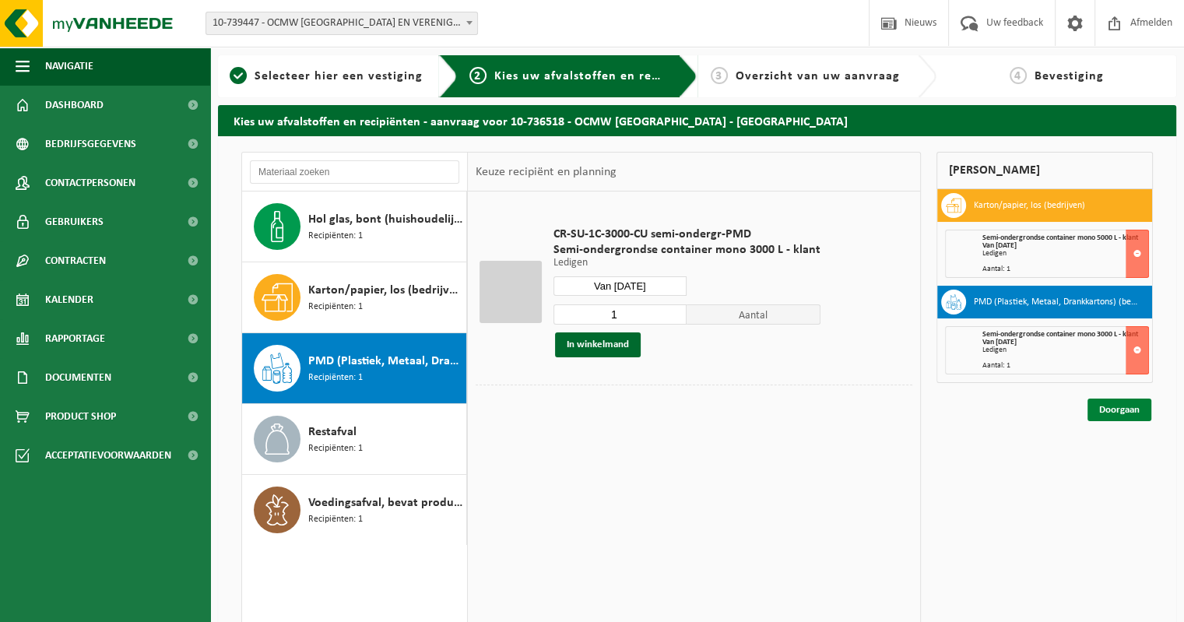
click at [1123, 409] on link "Doorgaan" at bounding box center [1120, 410] width 64 height 23
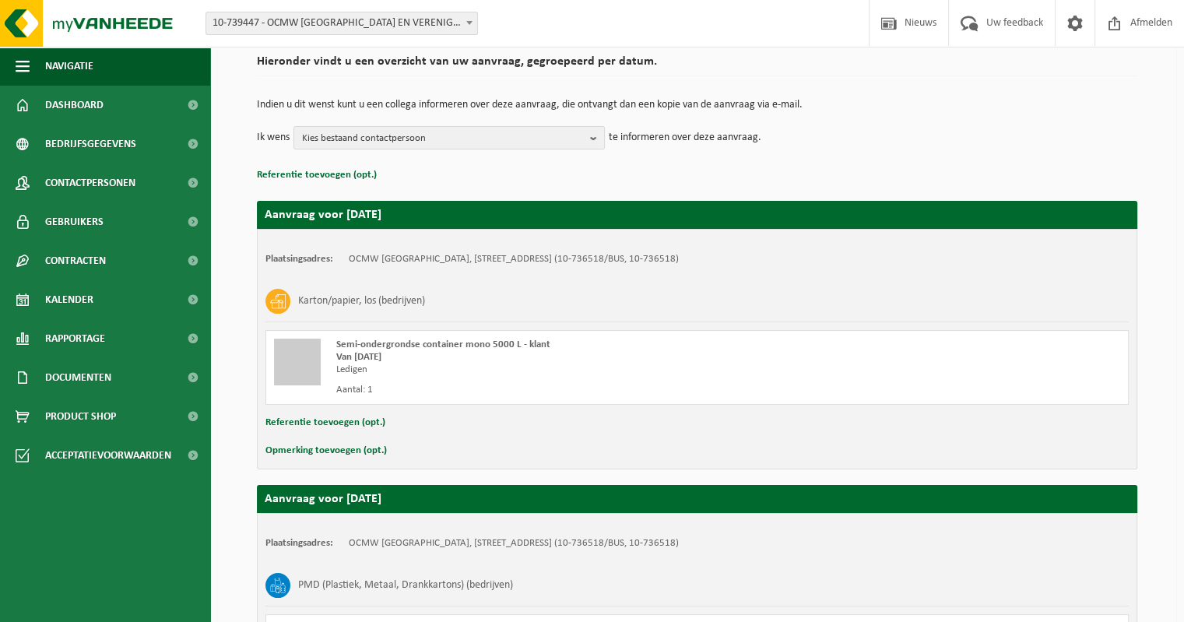
scroll to position [78, 0]
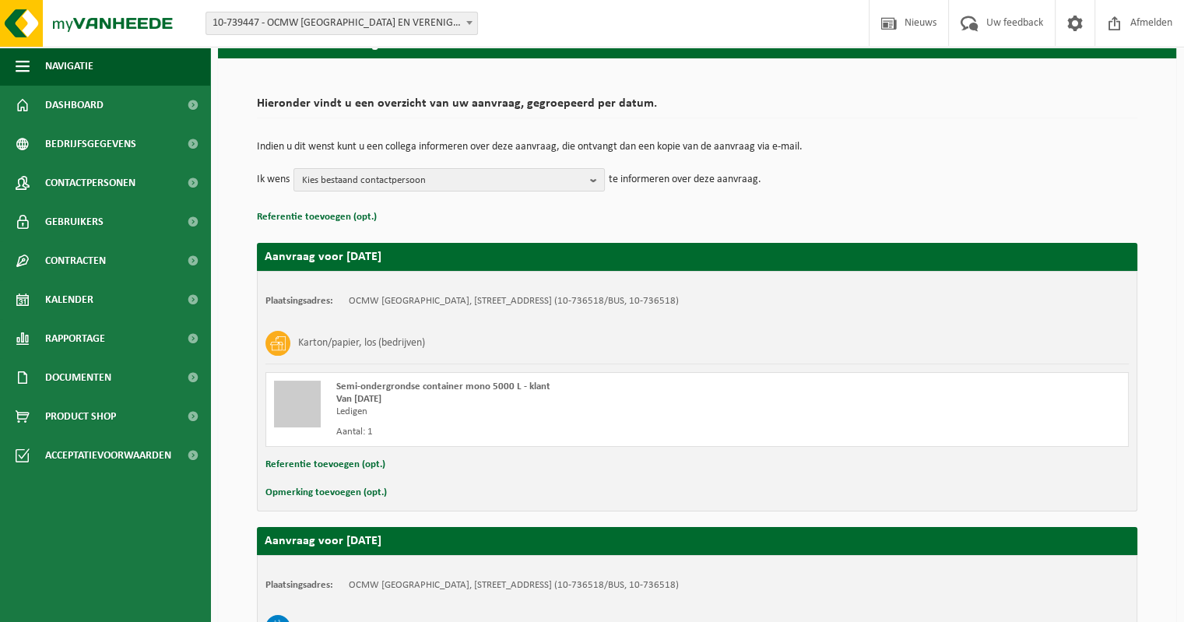
drag, startPoint x: 597, startPoint y: 178, endPoint x: 521, endPoint y: 192, distance: 77.7
click at [597, 178] on b "button" at bounding box center [597, 180] width 14 height 22
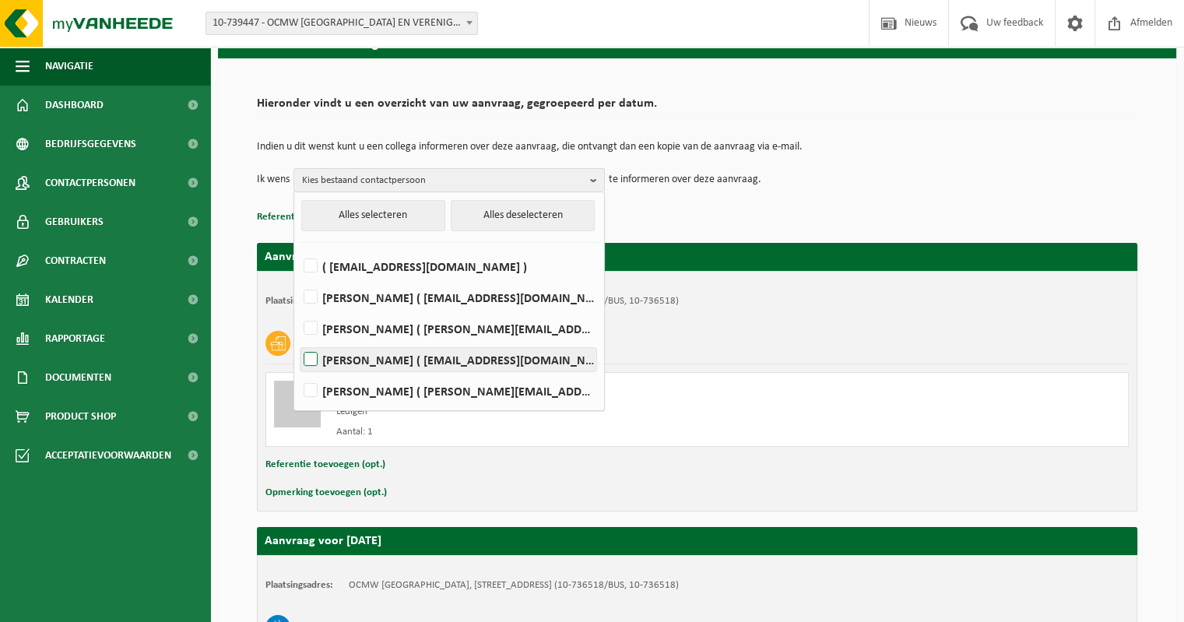
click at [312, 357] on label "CHRISTEL DESUTTER ( christel.desutter@ocmw-brugge.be )" at bounding box center [449, 359] width 296 height 23
click at [298, 340] on input "CHRISTEL DESUTTER ( christel.desutter@ocmw-brugge.be )" at bounding box center [297, 339] width 1 height 1
checkbox input "true"
click at [751, 227] on p "Referentie toevoegen (opt.)" at bounding box center [697, 217] width 881 height 20
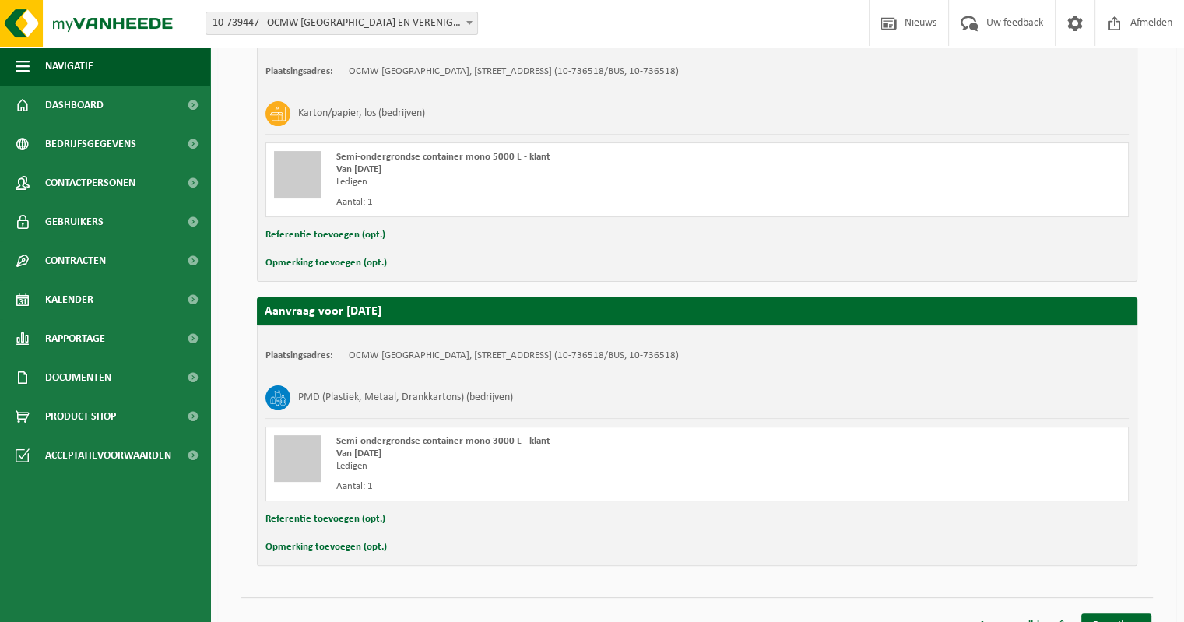
scroll to position [311, 0]
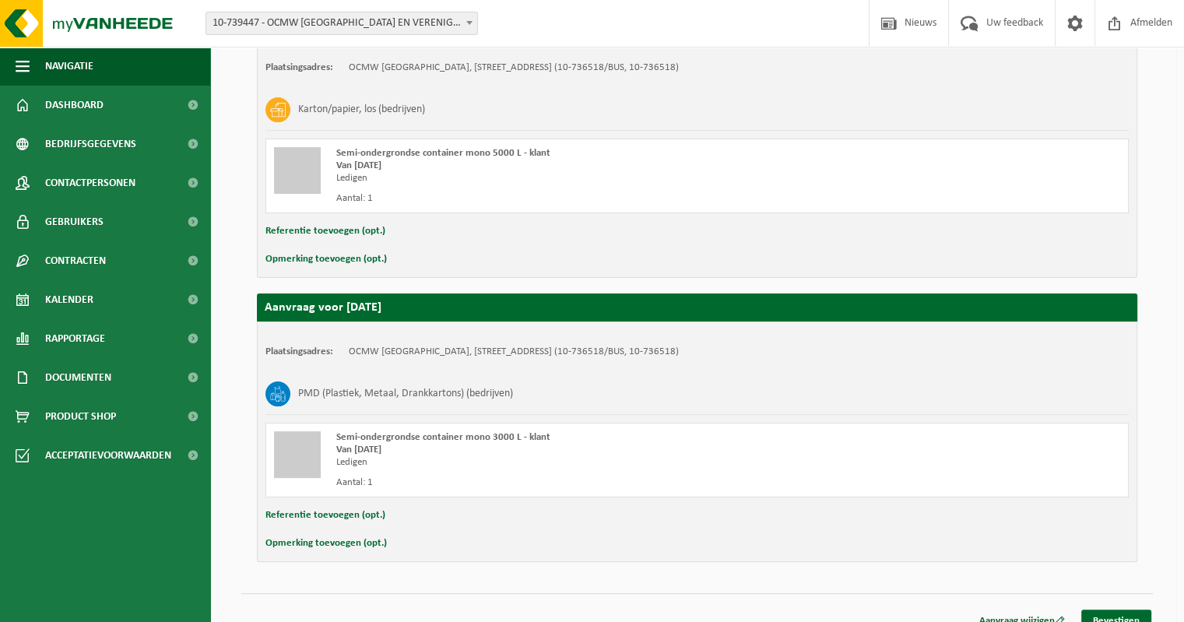
click at [311, 259] on button "Opmerking toevoegen (opt.)" at bounding box center [325, 259] width 121 height 20
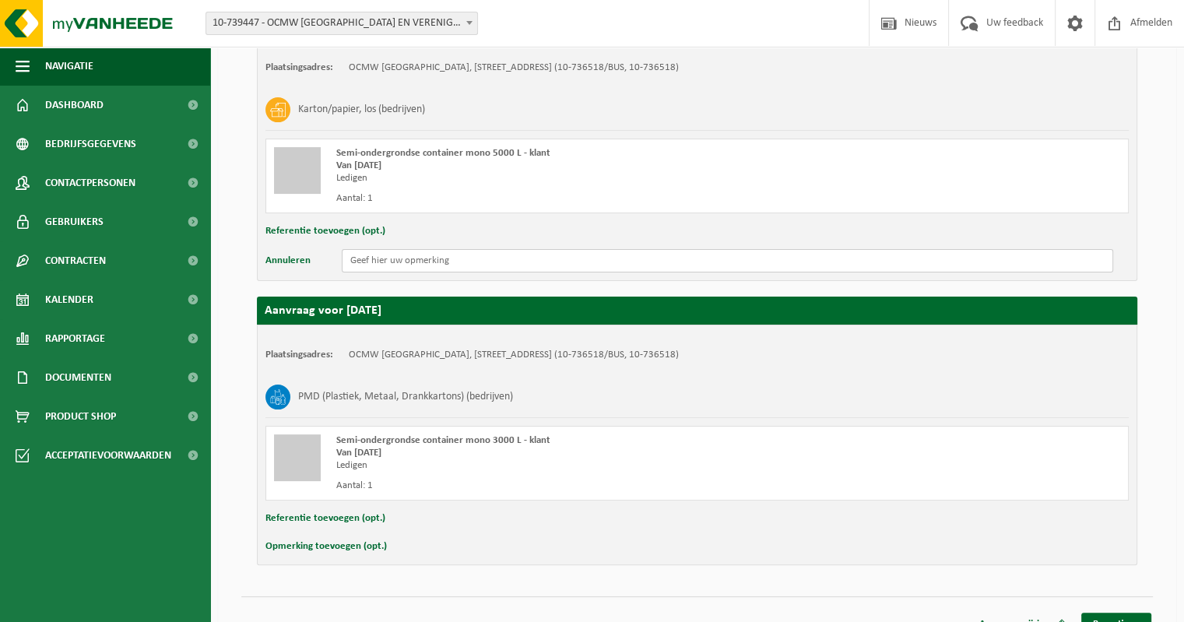
click at [435, 268] on input "text" at bounding box center [728, 260] width 772 height 23
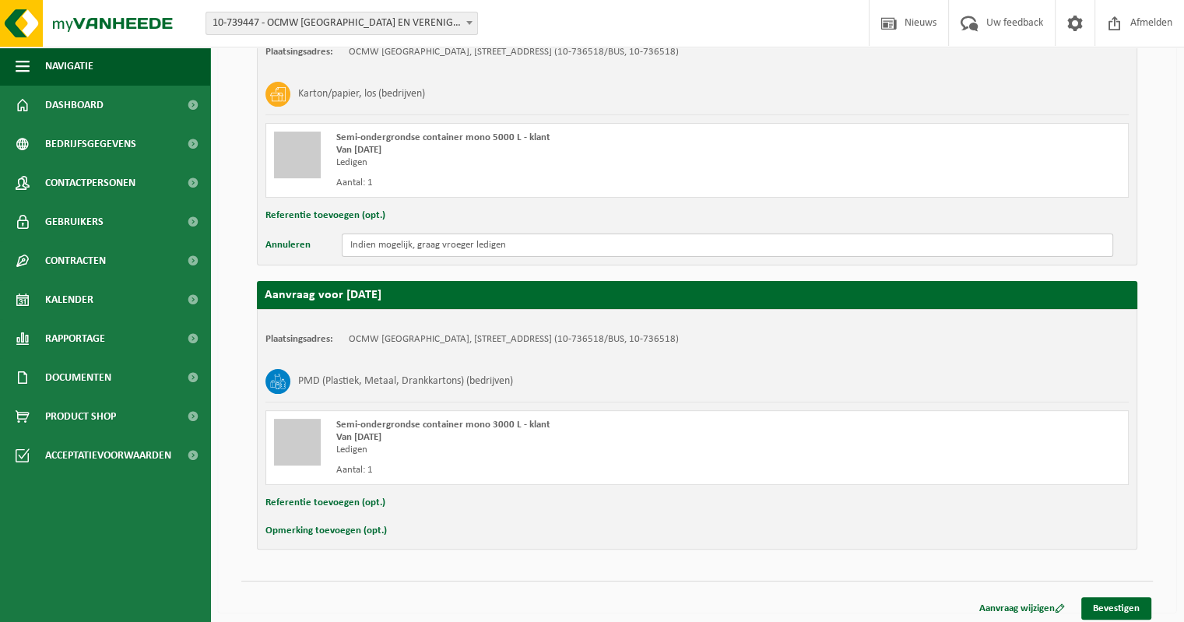
scroll to position [331, 0]
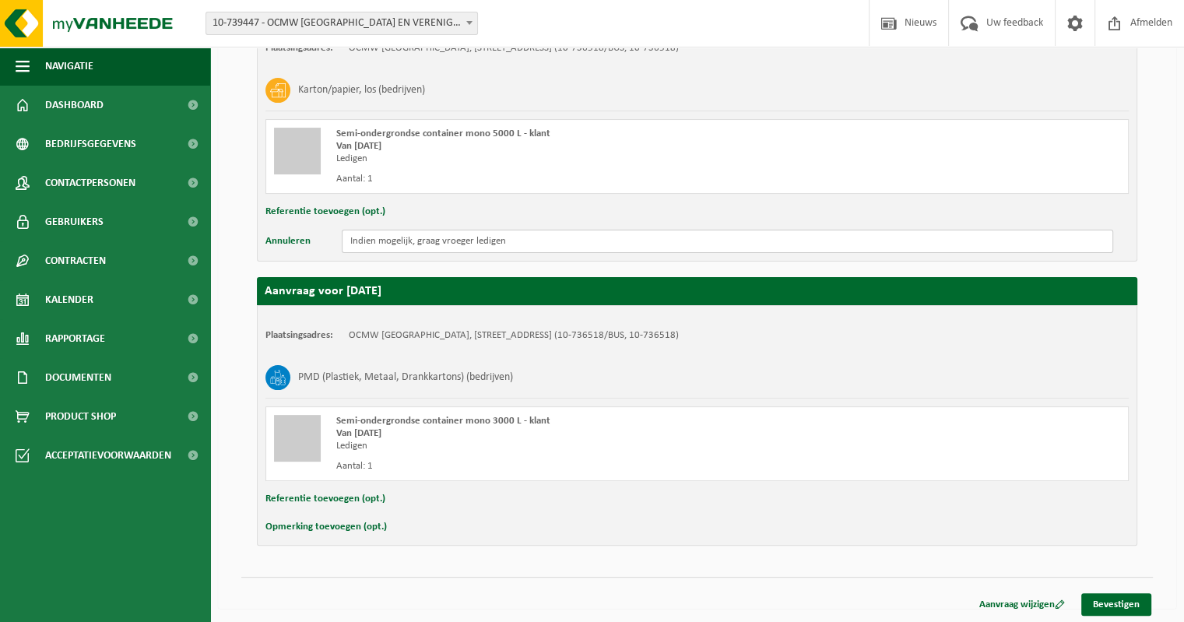
type input "Indien mogelijk, graag vroeger ledigen"
click at [305, 526] on button "Opmerking toevoegen (opt.)" at bounding box center [325, 527] width 121 height 20
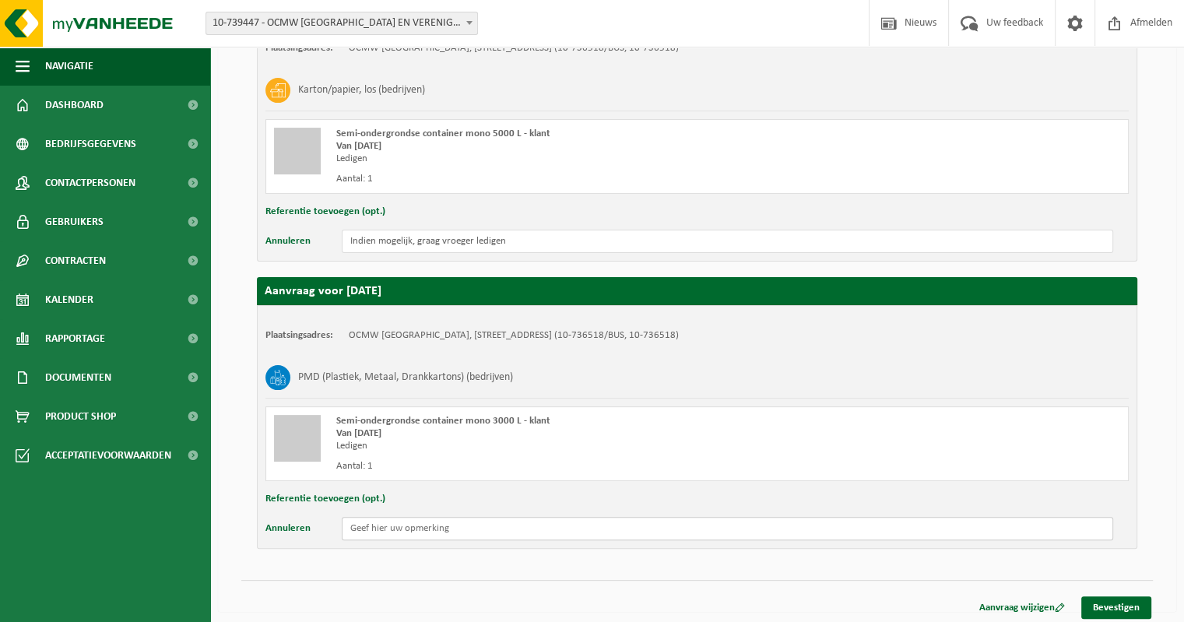
click at [380, 531] on input "text" at bounding box center [728, 528] width 772 height 23
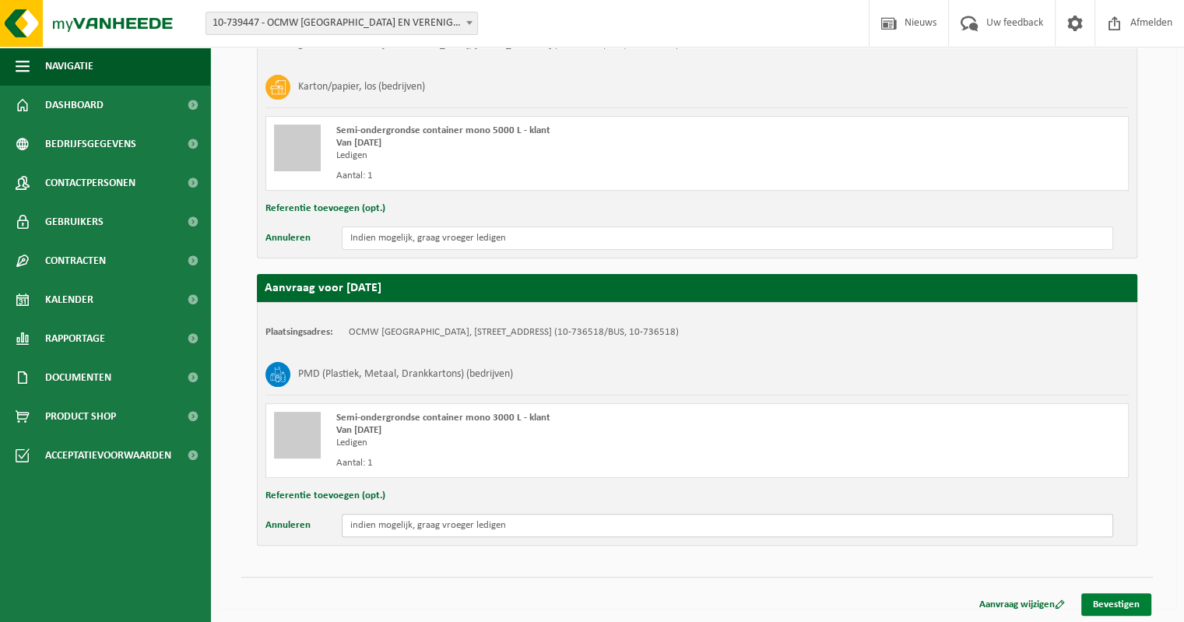
type input "indien mogelijk, graag vroeger ledigen"
click at [1122, 601] on link "Bevestigen" at bounding box center [1116, 604] width 70 height 23
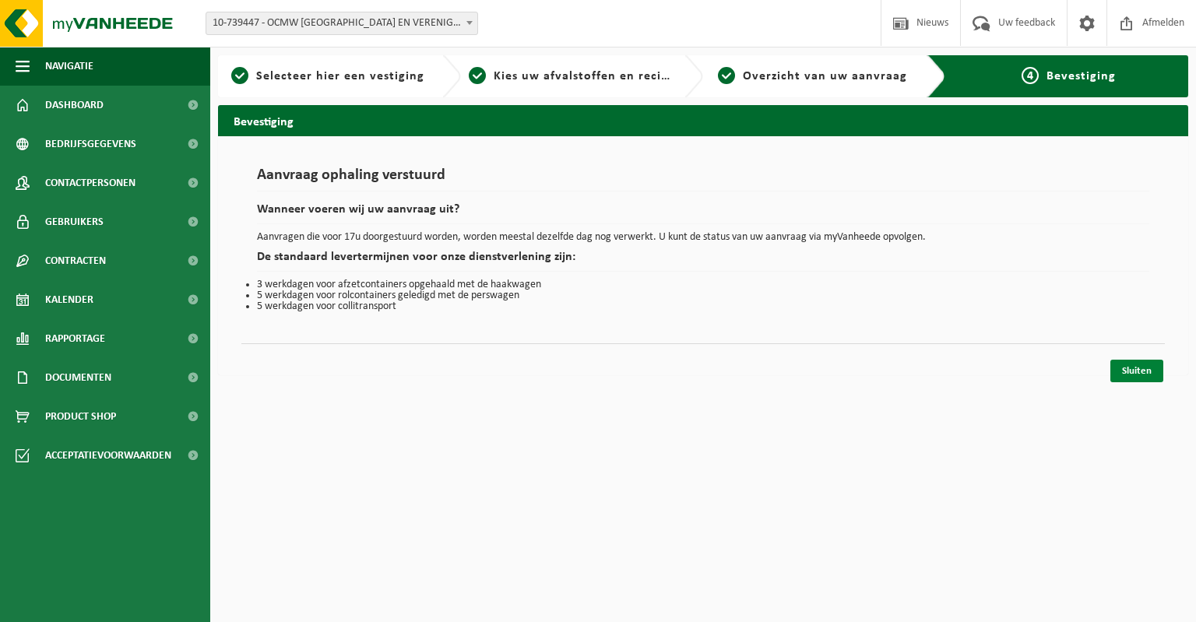
click at [1146, 372] on link "Sluiten" at bounding box center [1136, 371] width 53 height 23
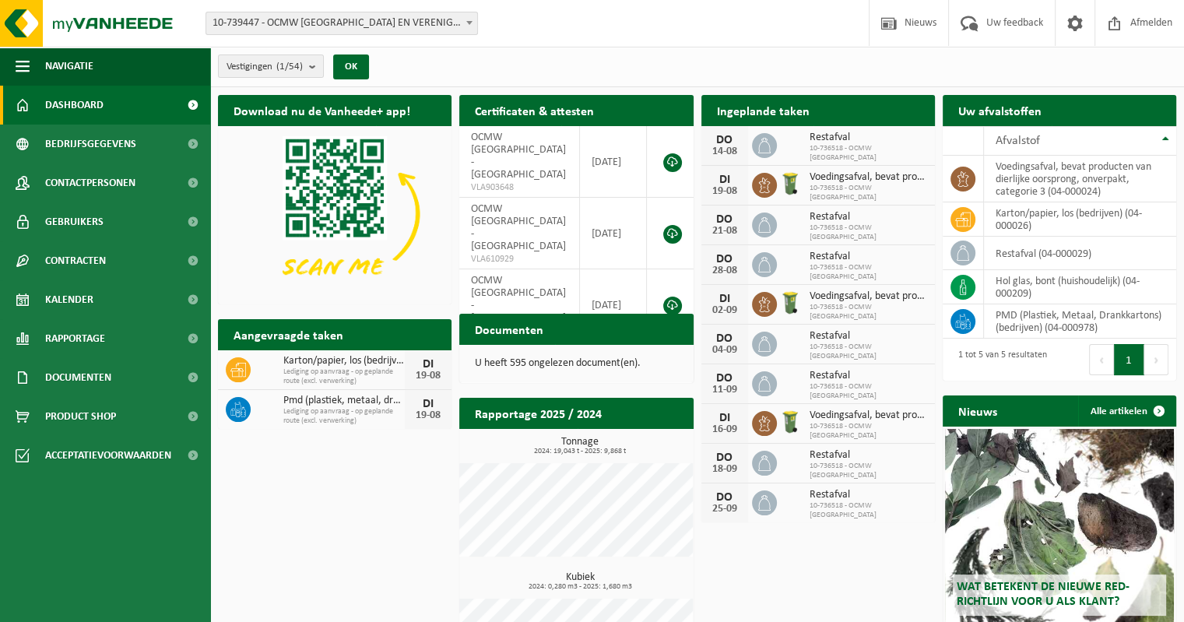
click at [81, 111] on span "Dashboard" at bounding box center [74, 105] width 58 height 39
